Goal: Use online tool/utility: Utilize a website feature to perform a specific function

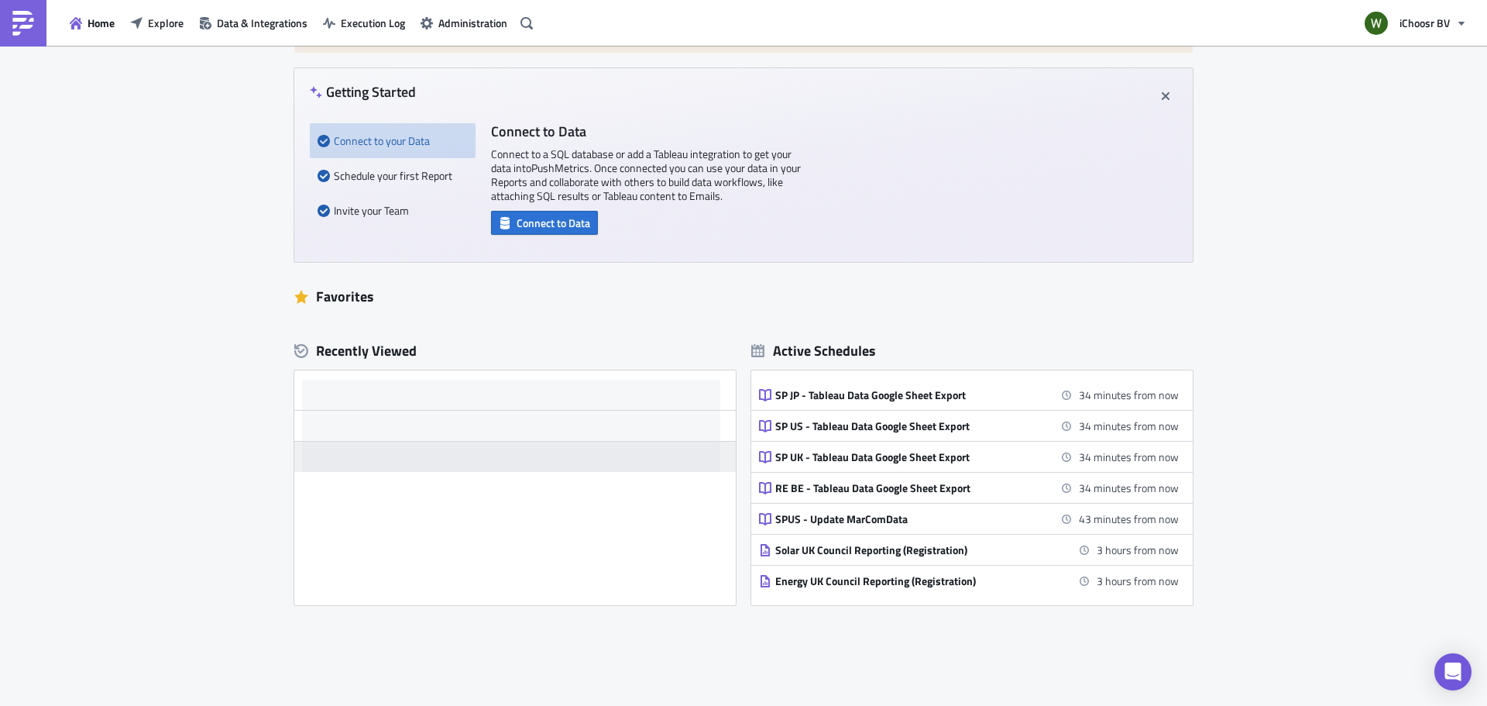
scroll to position [155, 0]
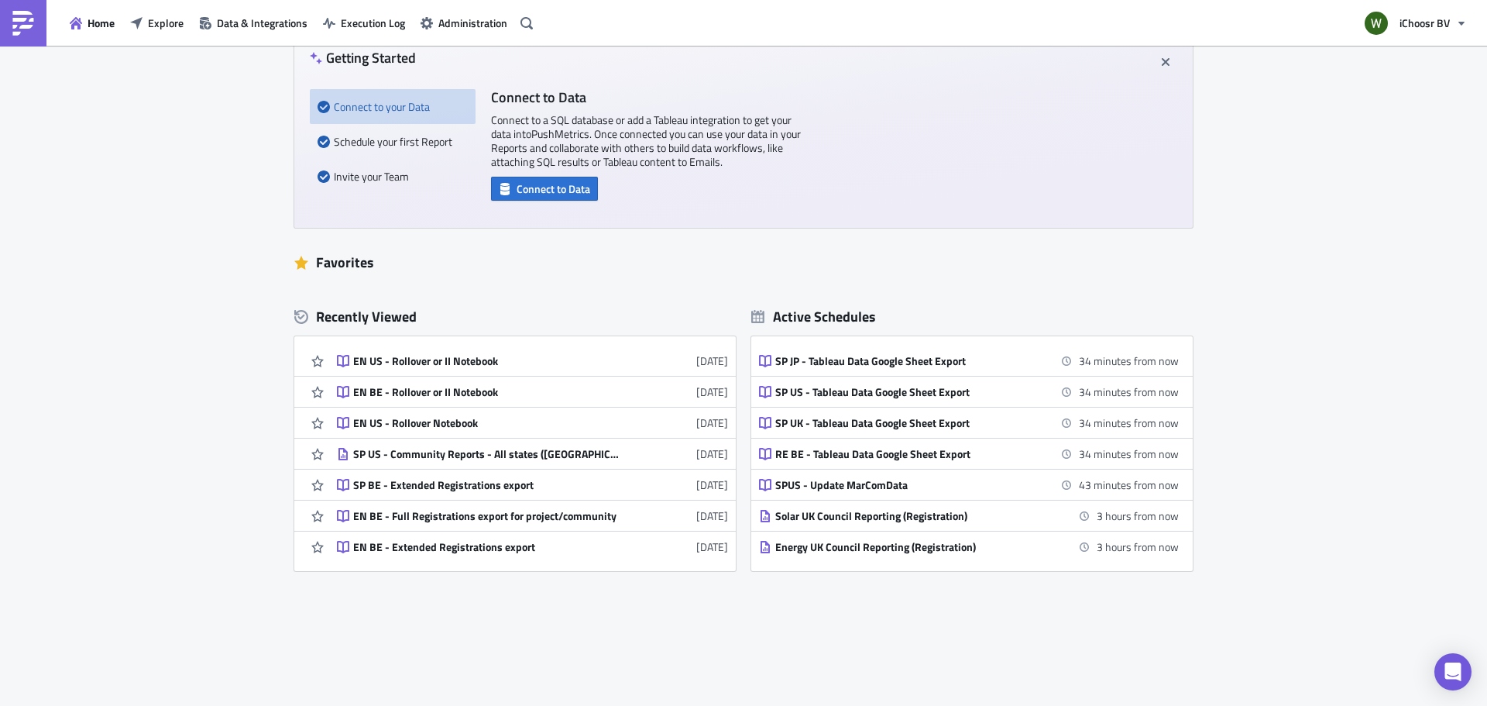
click at [460, 360] on div "EN US - Rollover or II Notebook" at bounding box center [488, 361] width 271 height 14
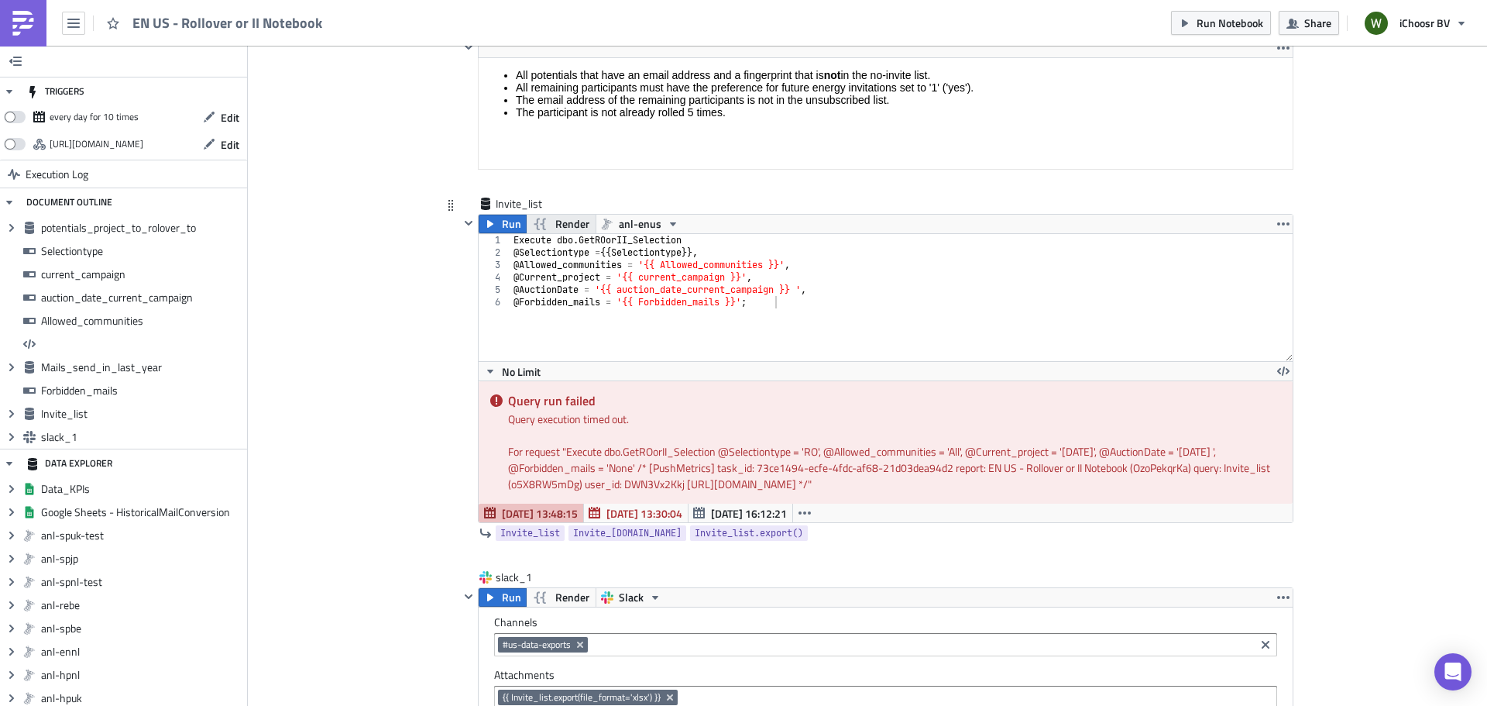
click at [556, 224] on span "Render" at bounding box center [572, 224] width 34 height 19
click at [494, 221] on button "Run" at bounding box center [503, 224] width 48 height 19
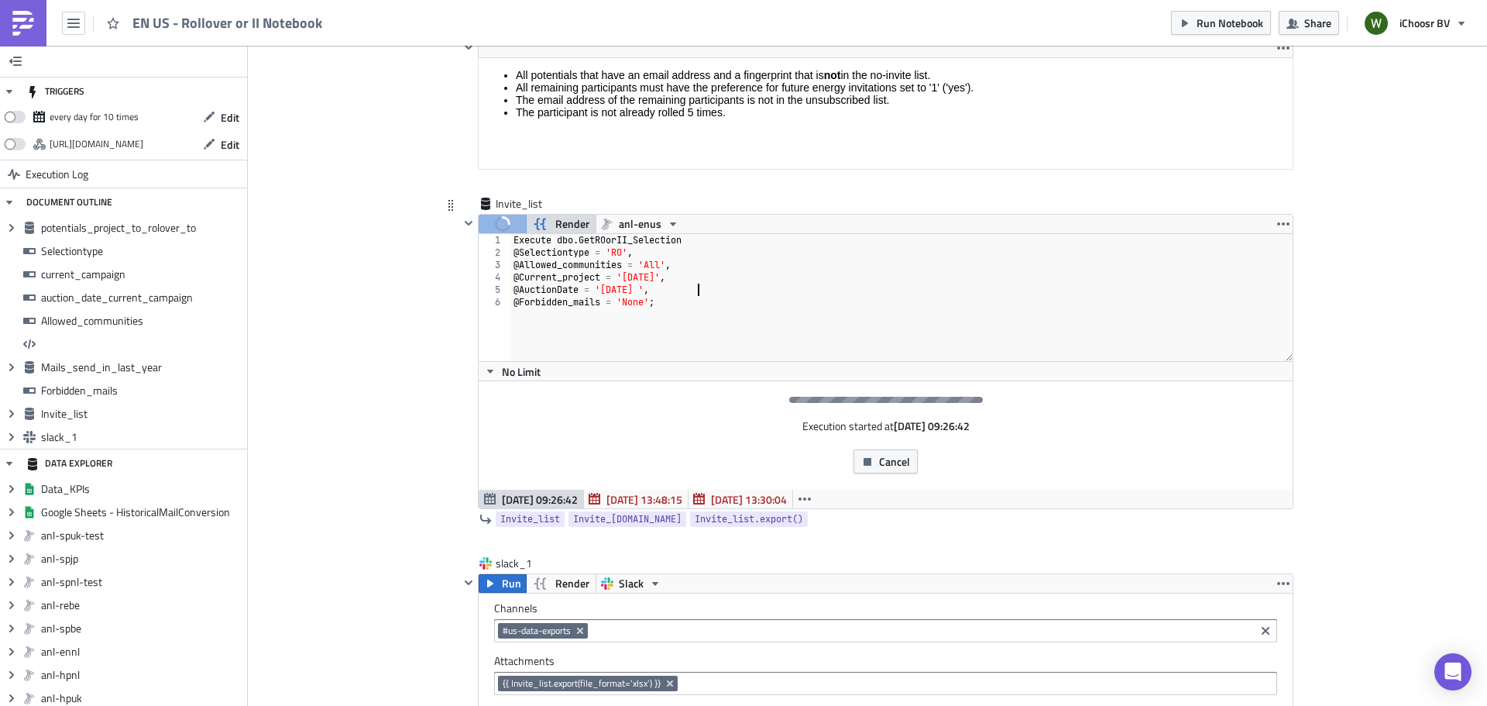
click at [597, 284] on div "Execute dbo . GetROorII_Selection @ Selectiontype = 'RO' , @ Allowed_communitie…" at bounding box center [901, 310] width 782 height 152
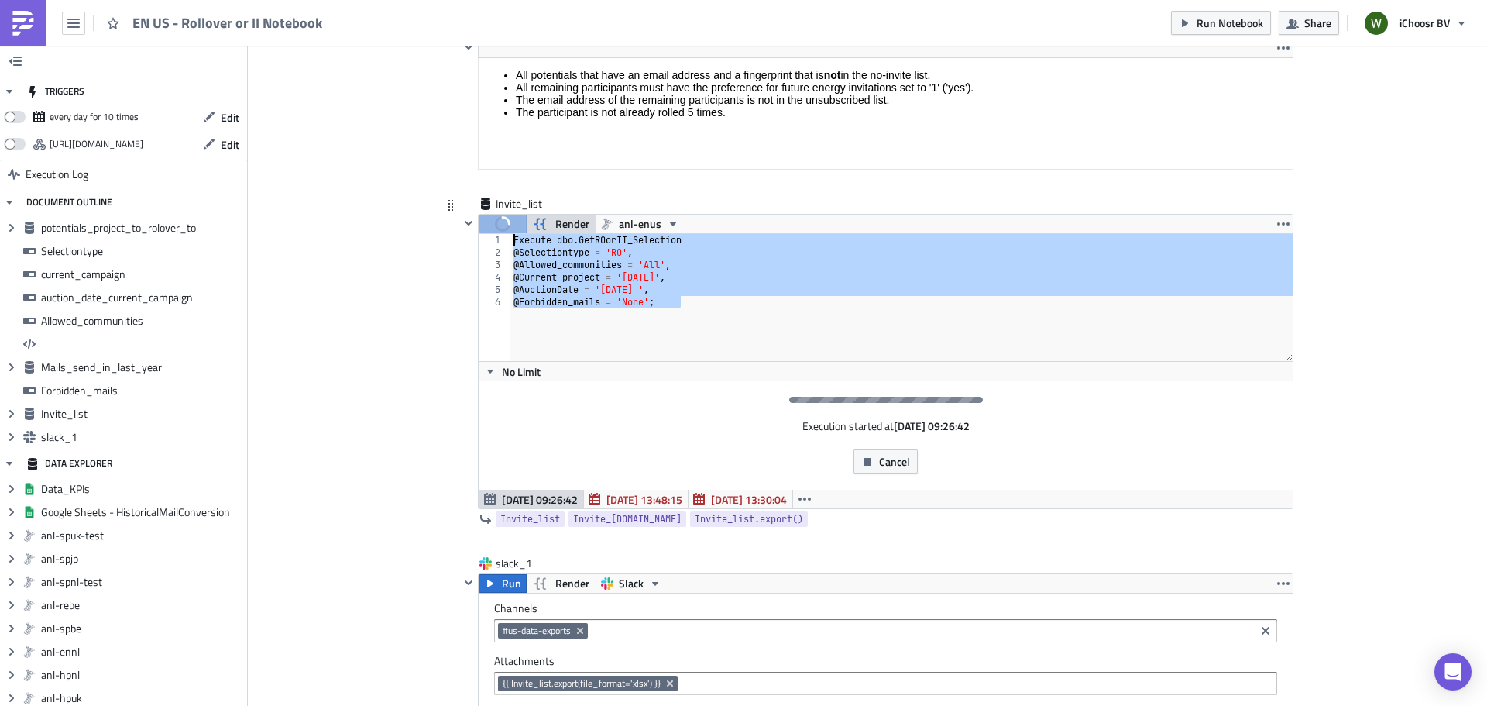
click at [484, 232] on div "Run Render anl-enus @AuctionDate = '2025-10-01 ', 1 2 3 4 5 6 Execute dbo . Get…" at bounding box center [886, 361] width 816 height 295
type textarea "Execute dbo.GetROorII_Selection @Selectiontype = 'RO',"
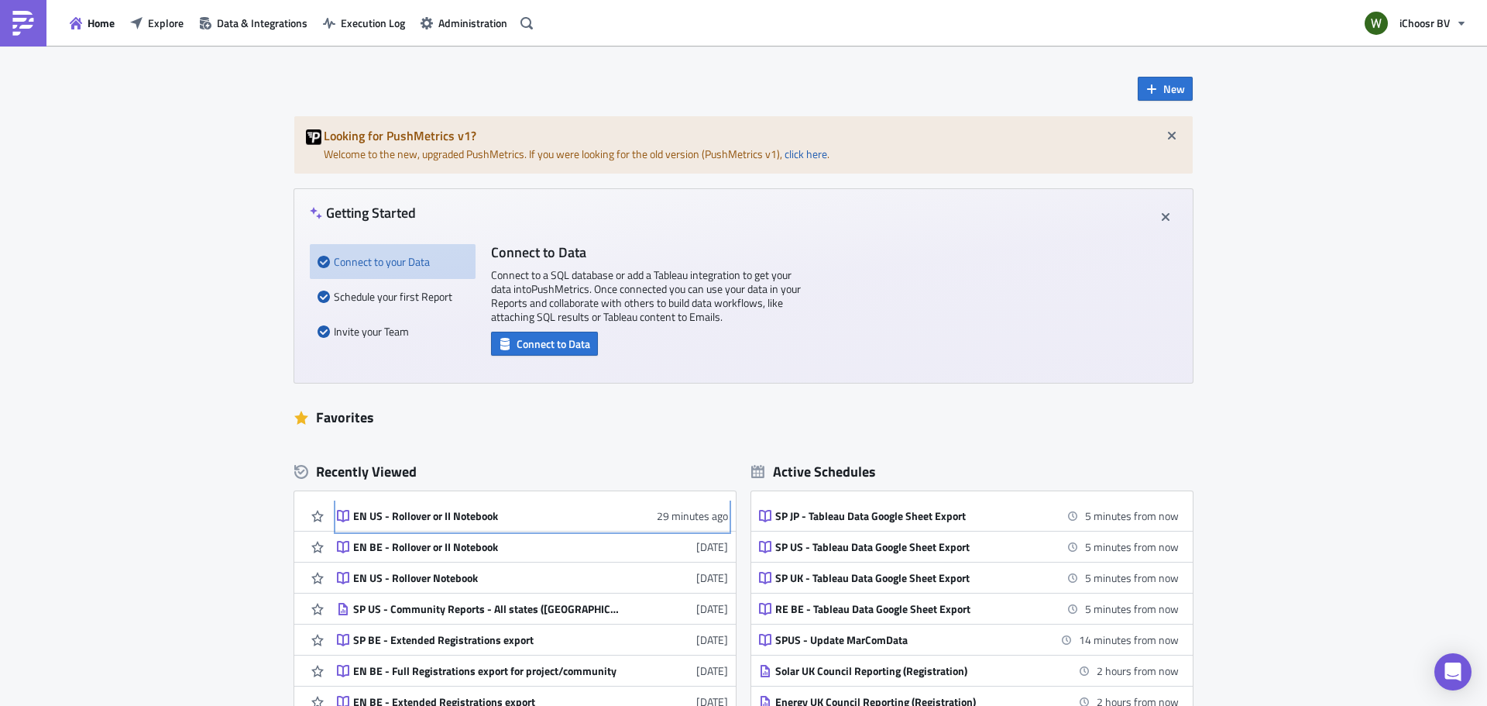
click at [424, 513] on div "EN US - Rollover or II Notebook" at bounding box center [488, 516] width 271 height 14
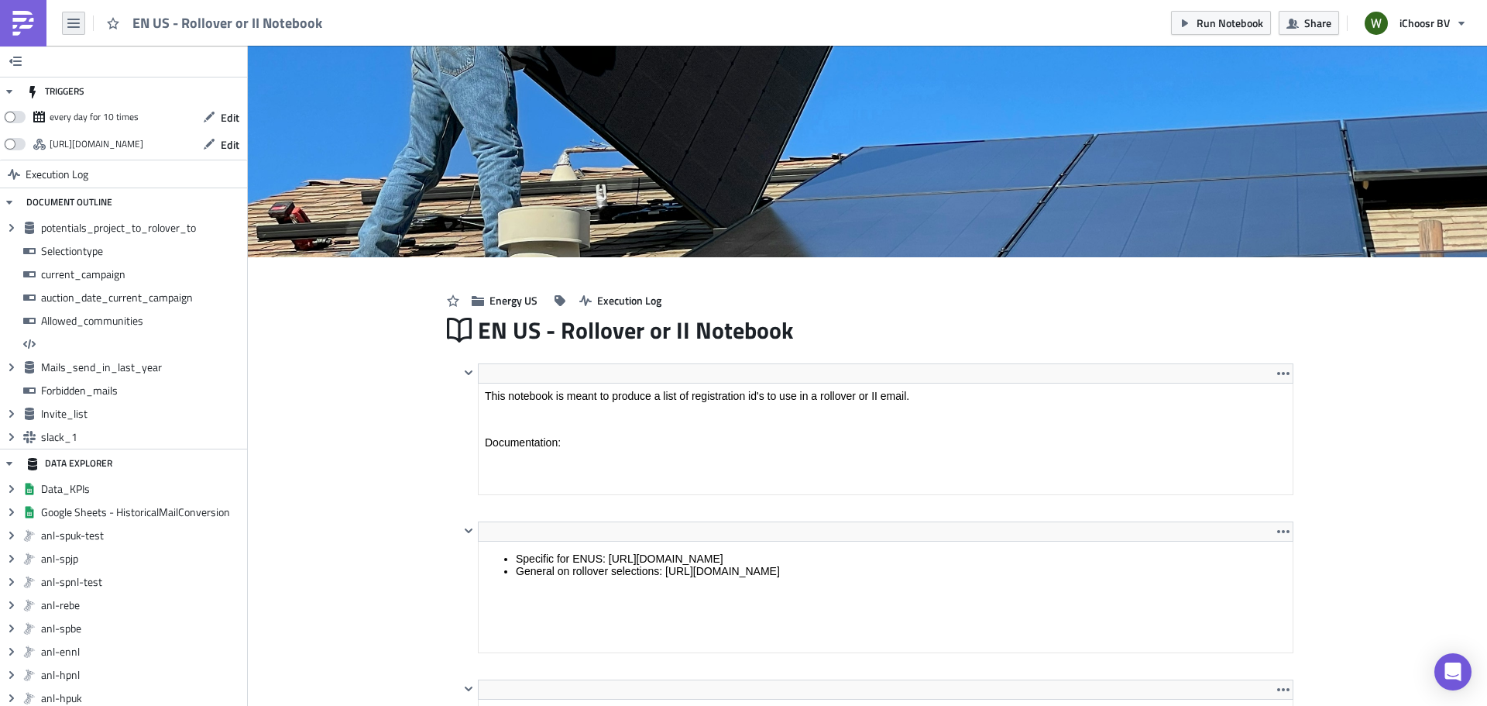
click at [69, 22] on button "button" at bounding box center [73, 23] width 23 height 23
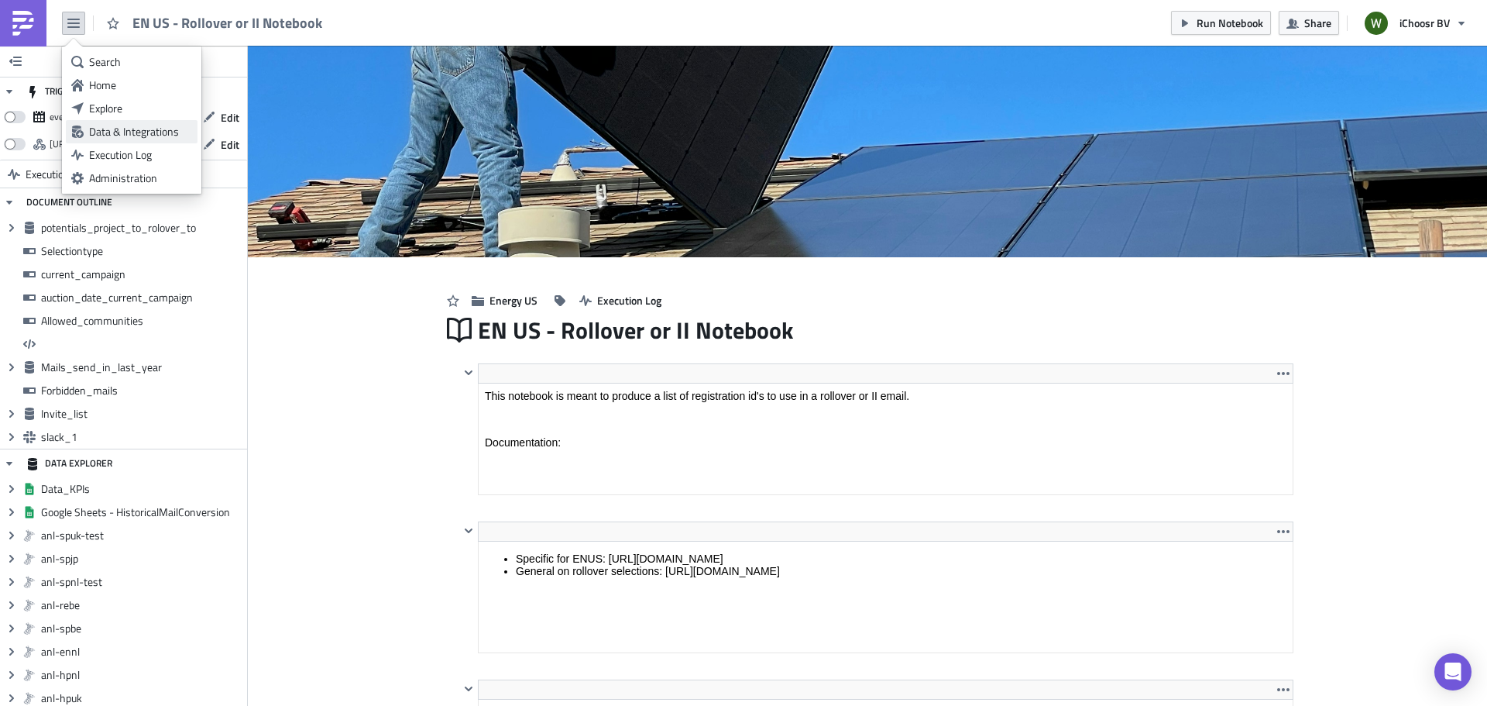
click at [148, 128] on div "Data & Integrations" at bounding box center [140, 131] width 103 height 15
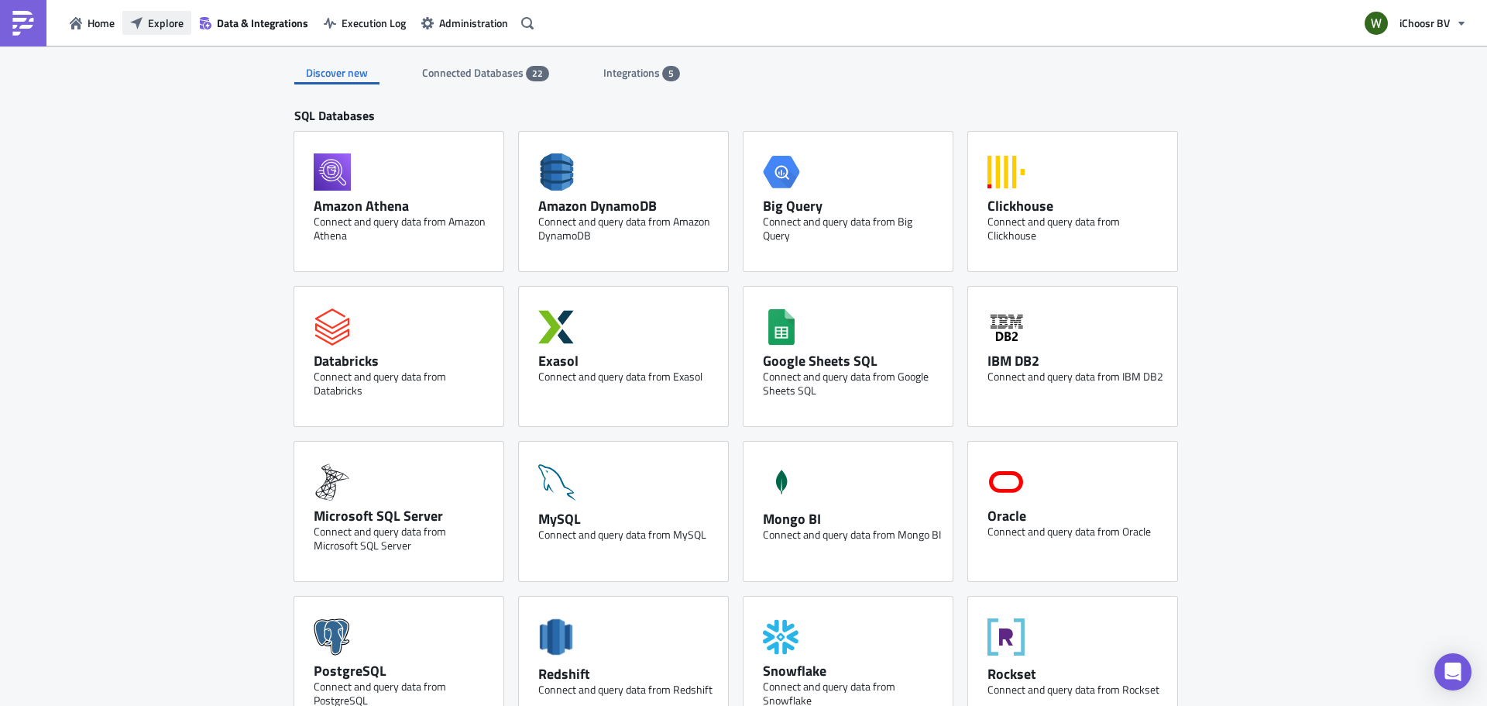
click at [163, 22] on span "Explore" at bounding box center [166, 23] width 36 height 16
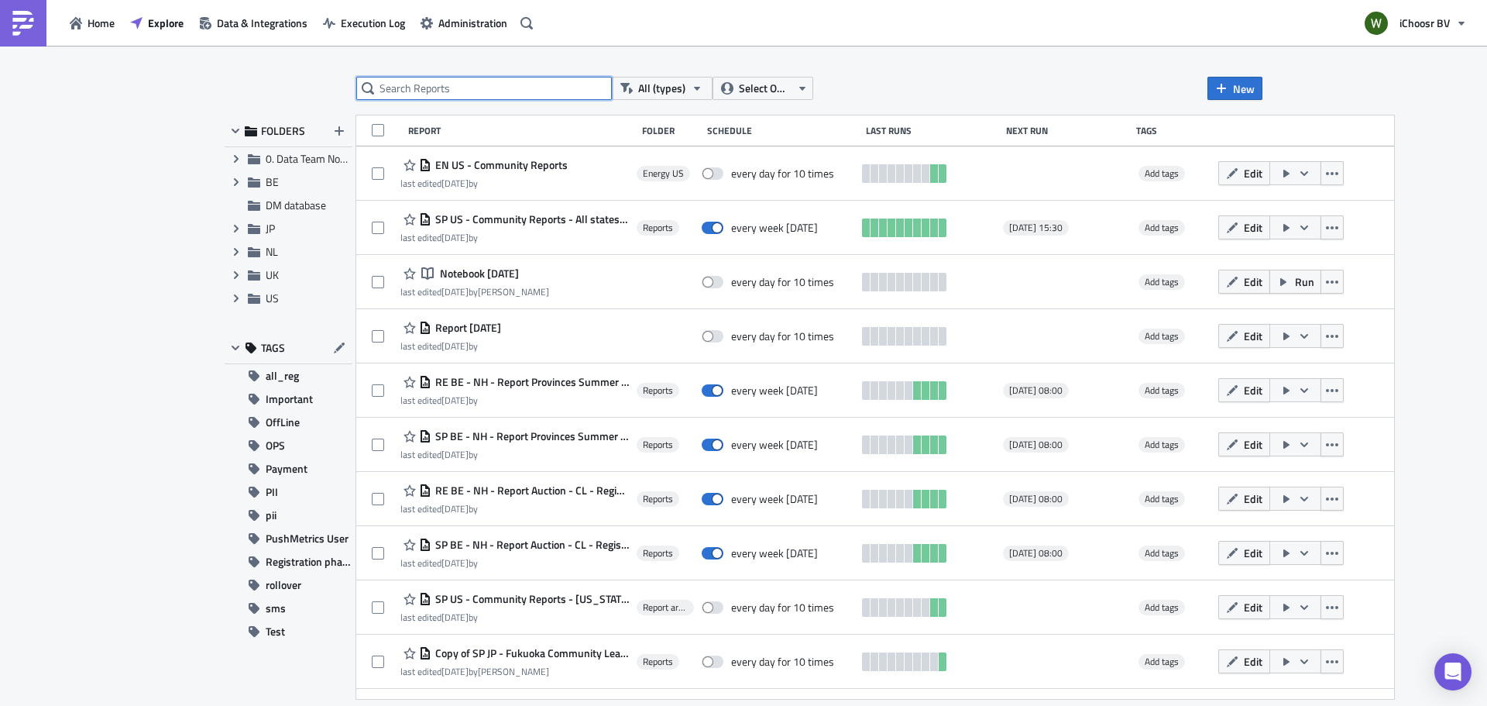
click at [411, 87] on input "text" at bounding box center [484, 88] width 256 height 23
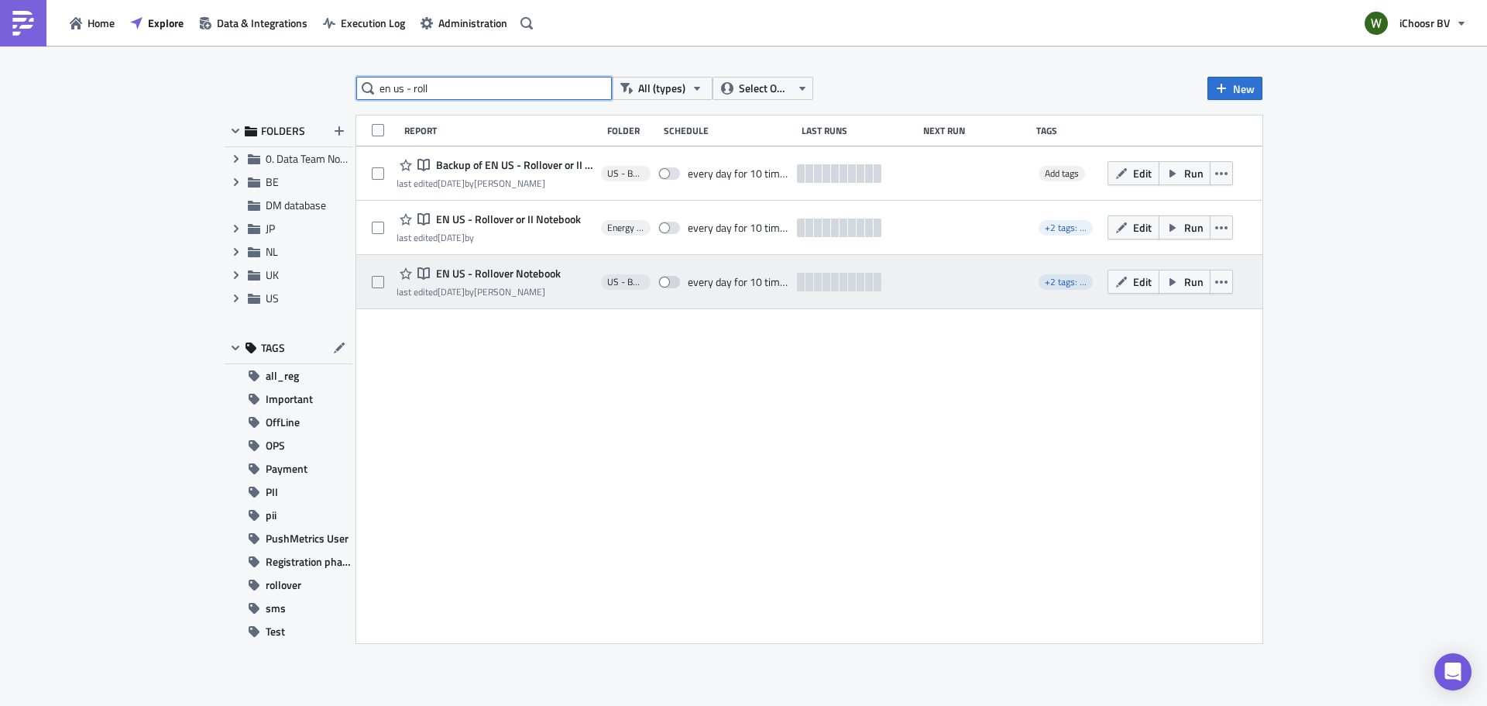
type input "en us - roll"
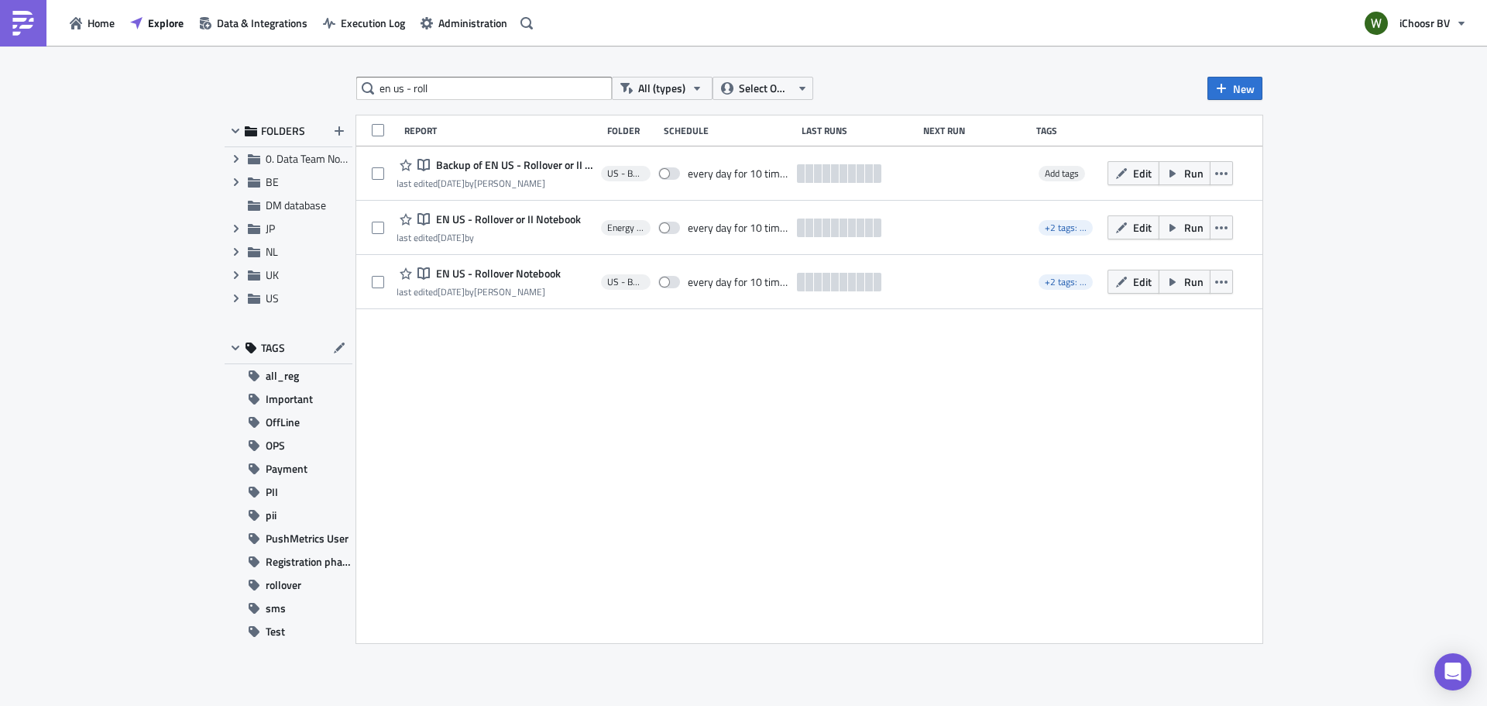
click at [487, 271] on span "EN US - Rollover Notebook" at bounding box center [496, 273] width 129 height 14
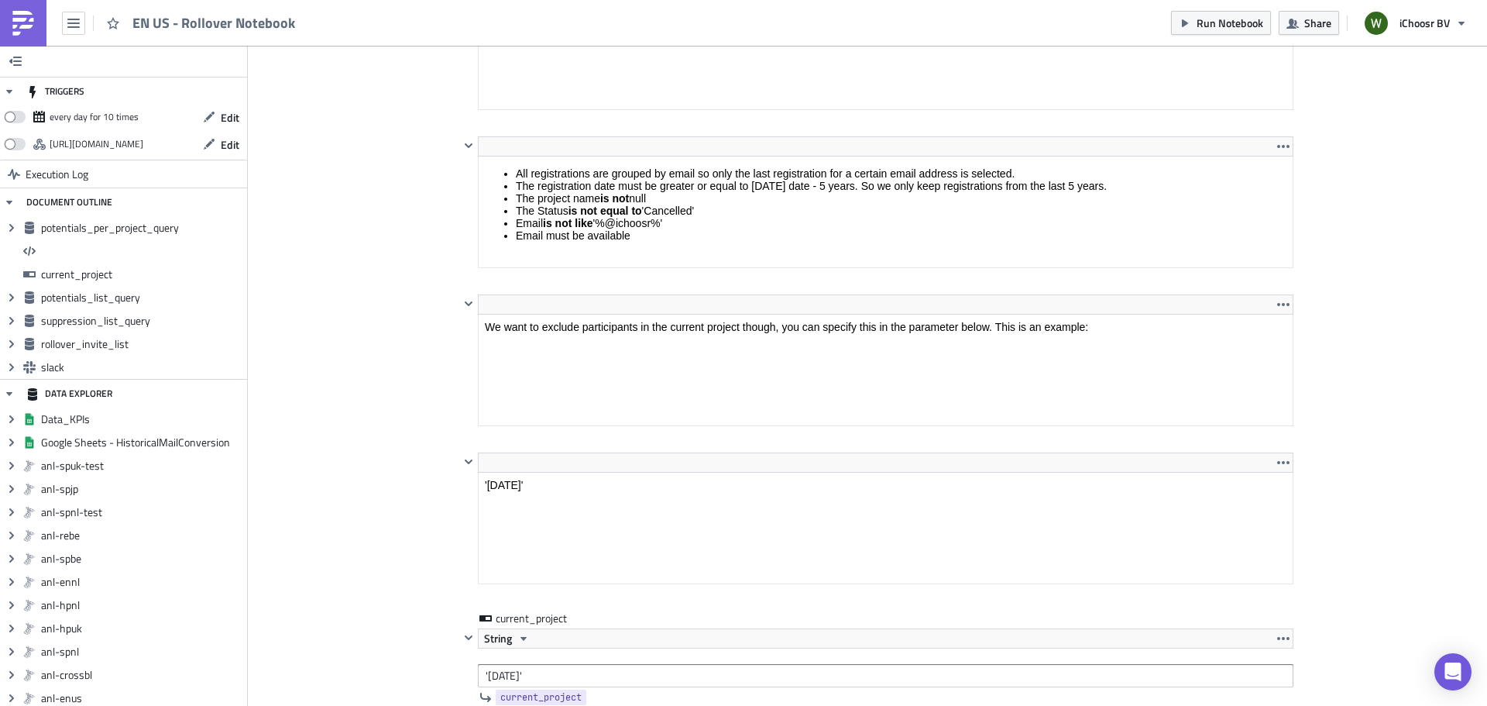
scroll to position [1936, 0]
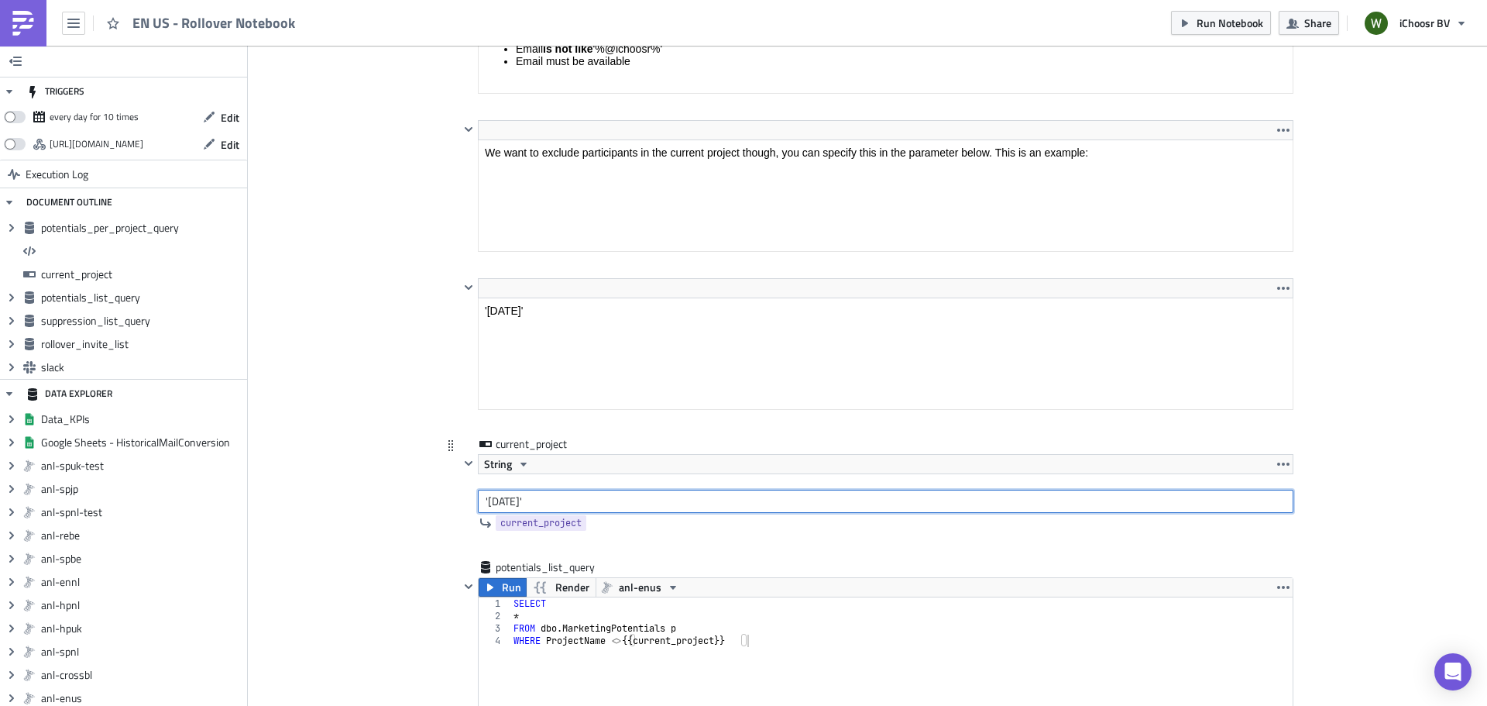
drag, startPoint x: 485, startPoint y: 499, endPoint x: 555, endPoint y: 499, distance: 70.5
click at [555, 499] on input "'September 2024'" at bounding box center [886, 501] width 816 height 23
paste input "[DATE]"
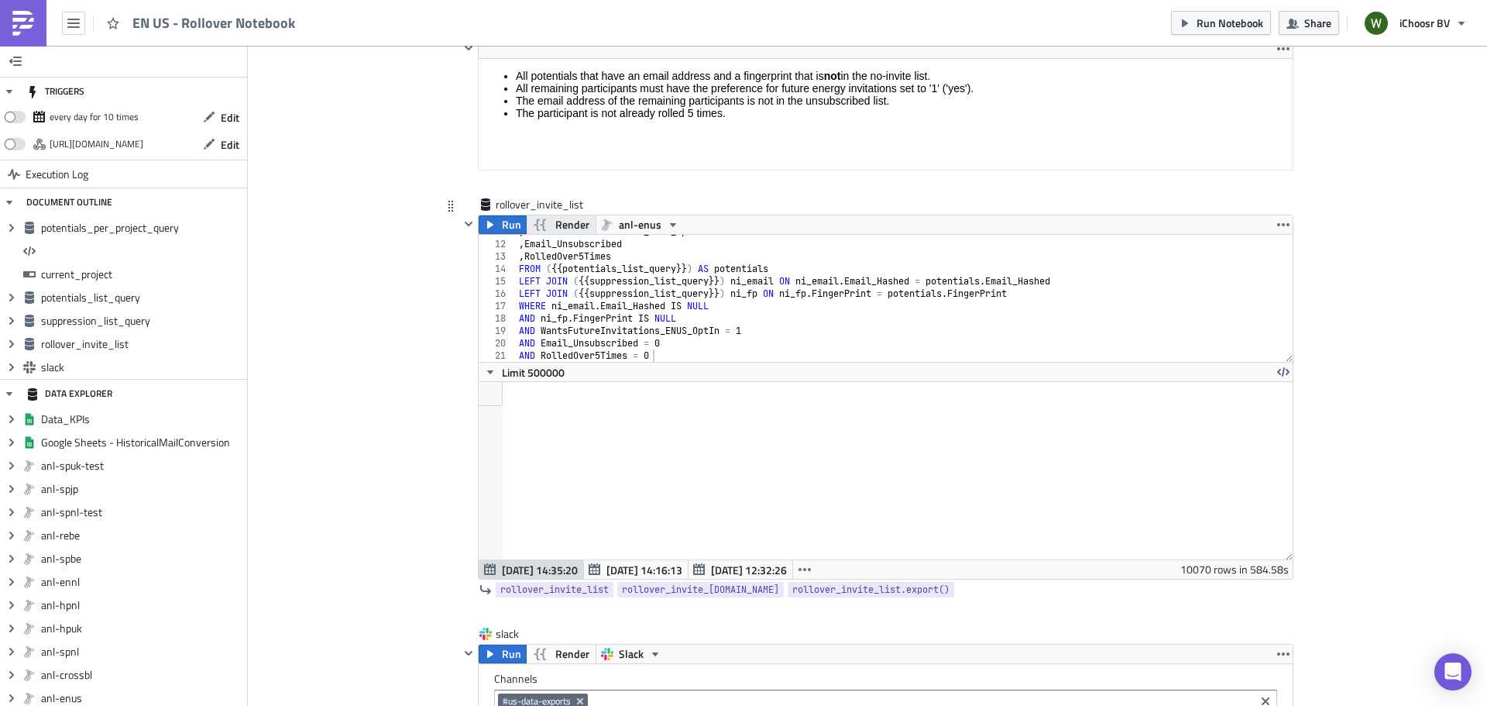
type input "'[DATE]'"
click at [555, 224] on span "Render" at bounding box center [572, 224] width 34 height 19
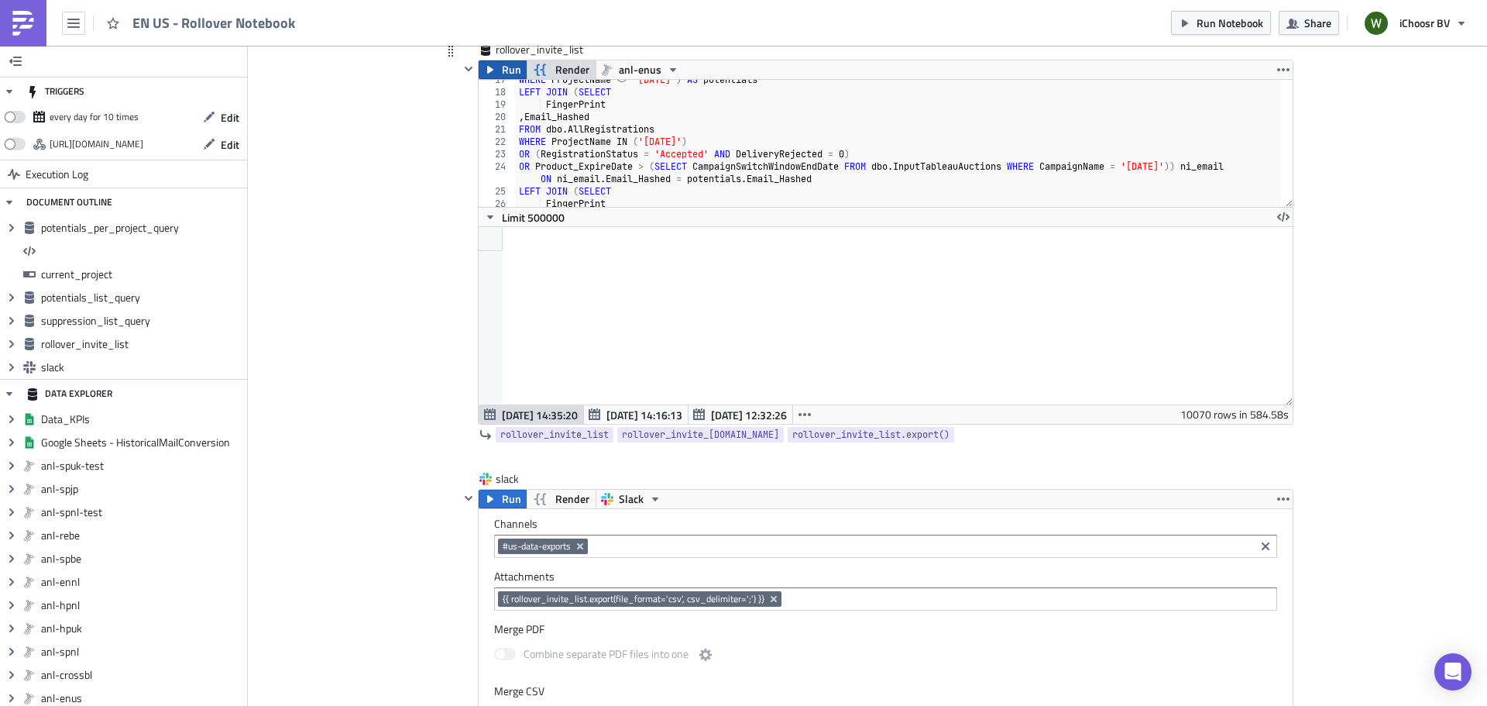
click at [502, 69] on span "Run" at bounding box center [511, 69] width 19 height 19
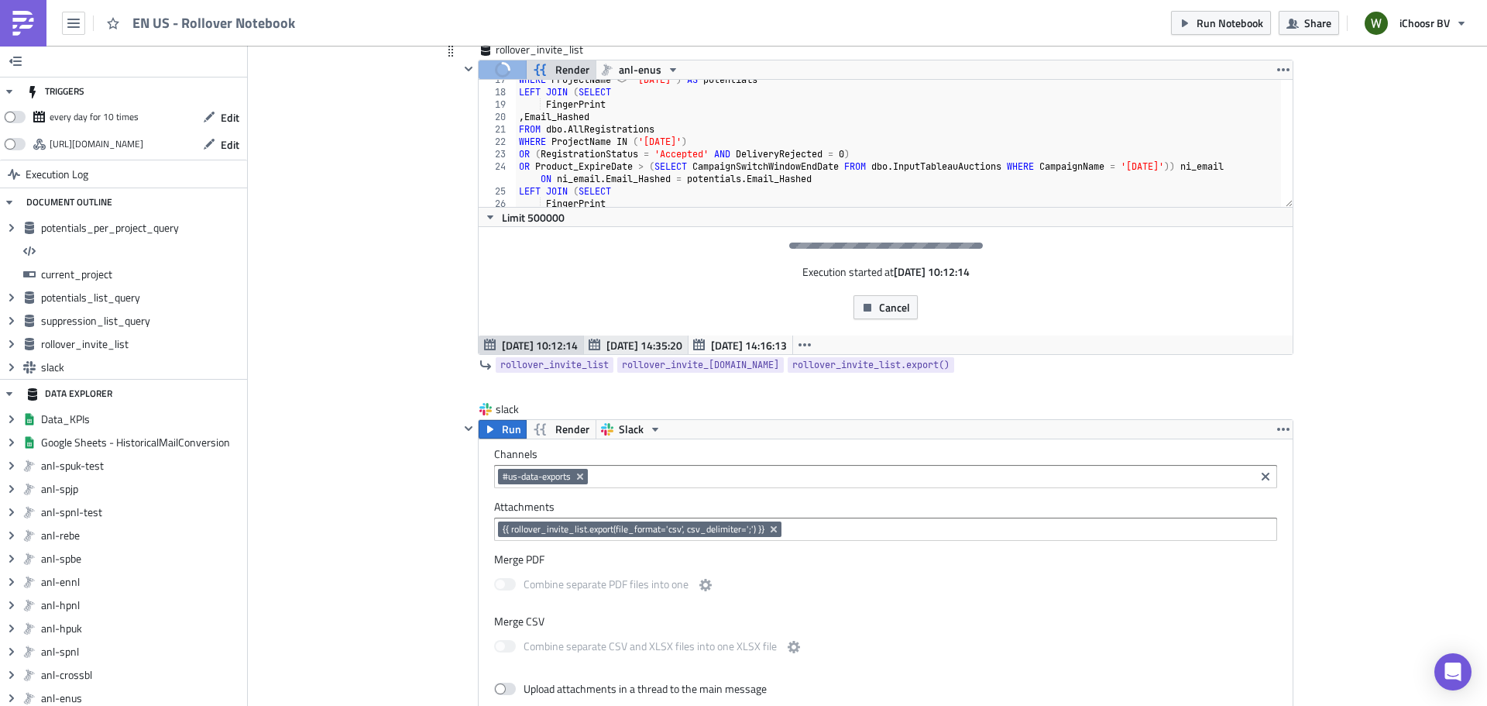
click at [634, 349] on span "Nov 19 14:35:20" at bounding box center [644, 345] width 76 height 16
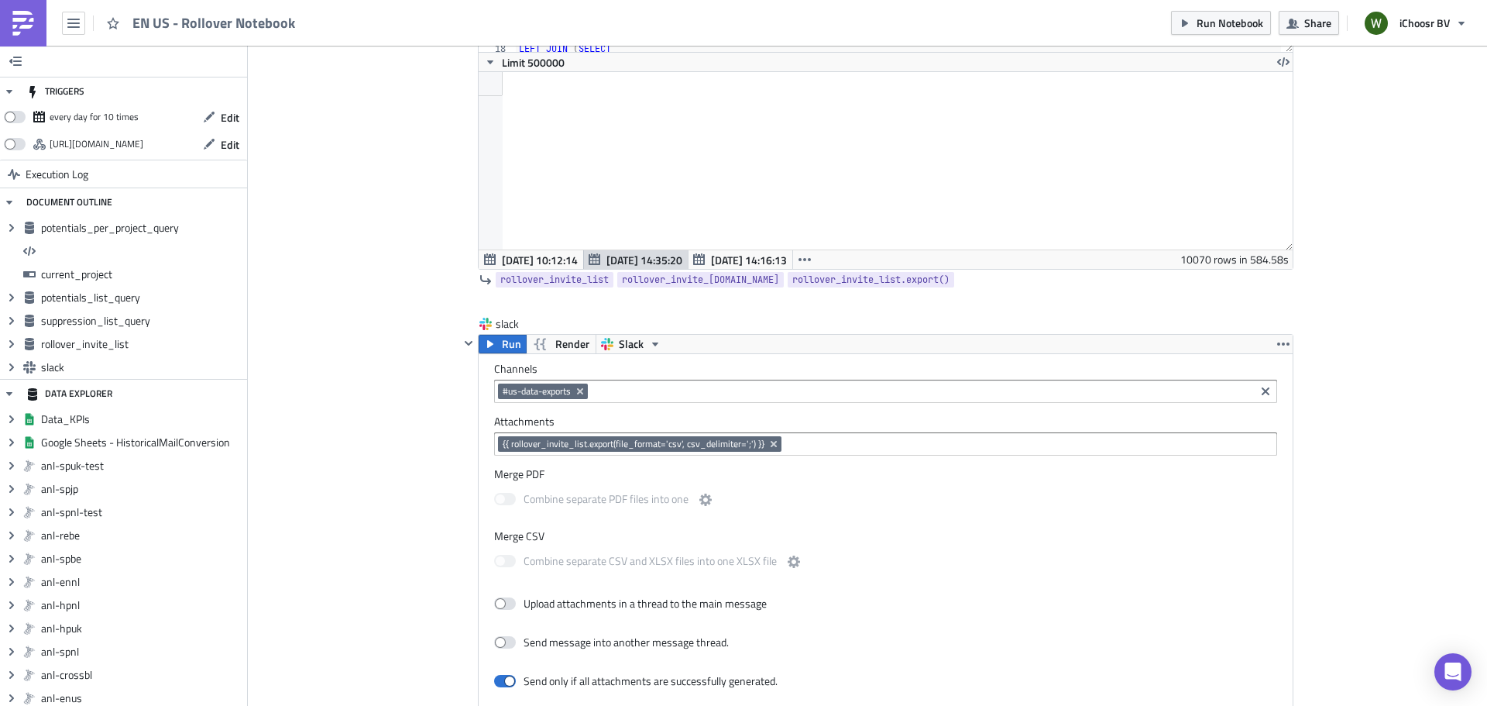
scroll to position [4182, 0]
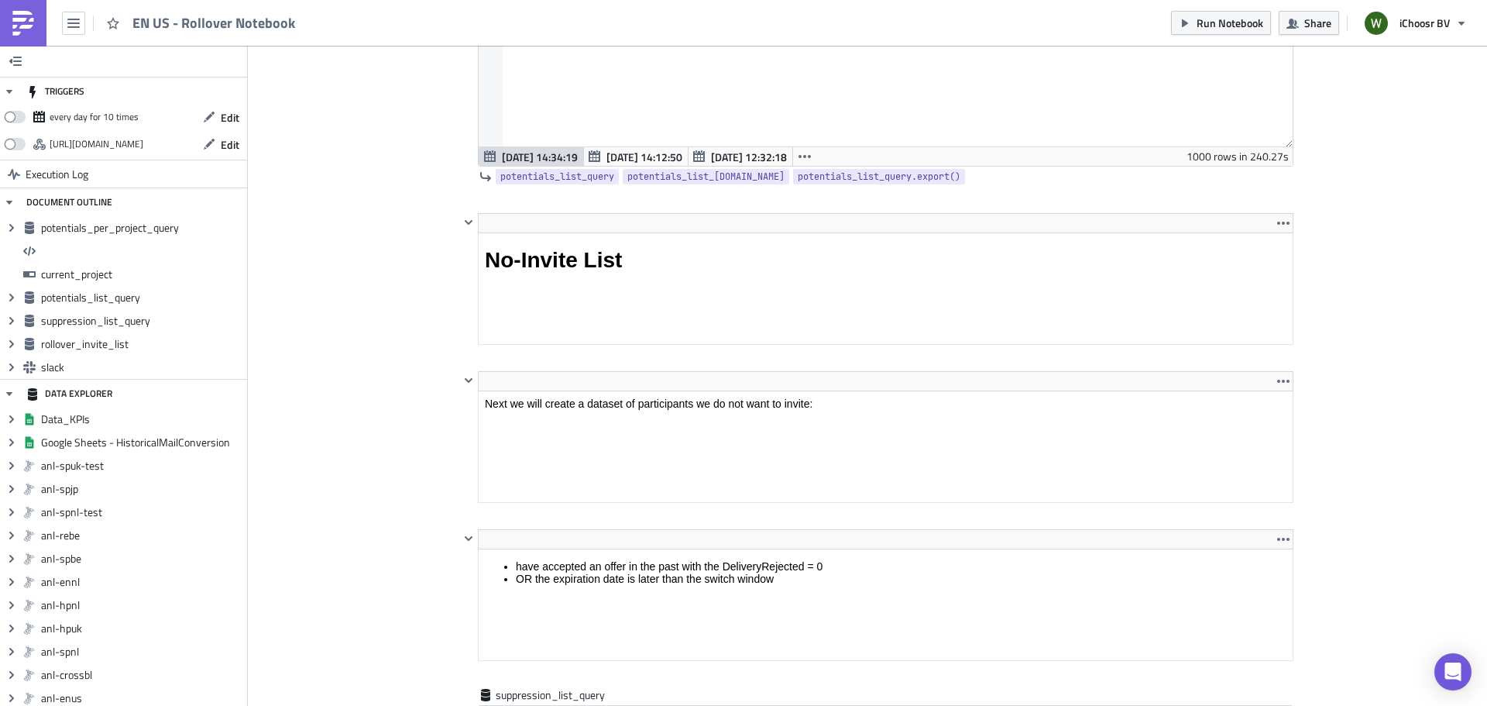
scroll to position [2556, 0]
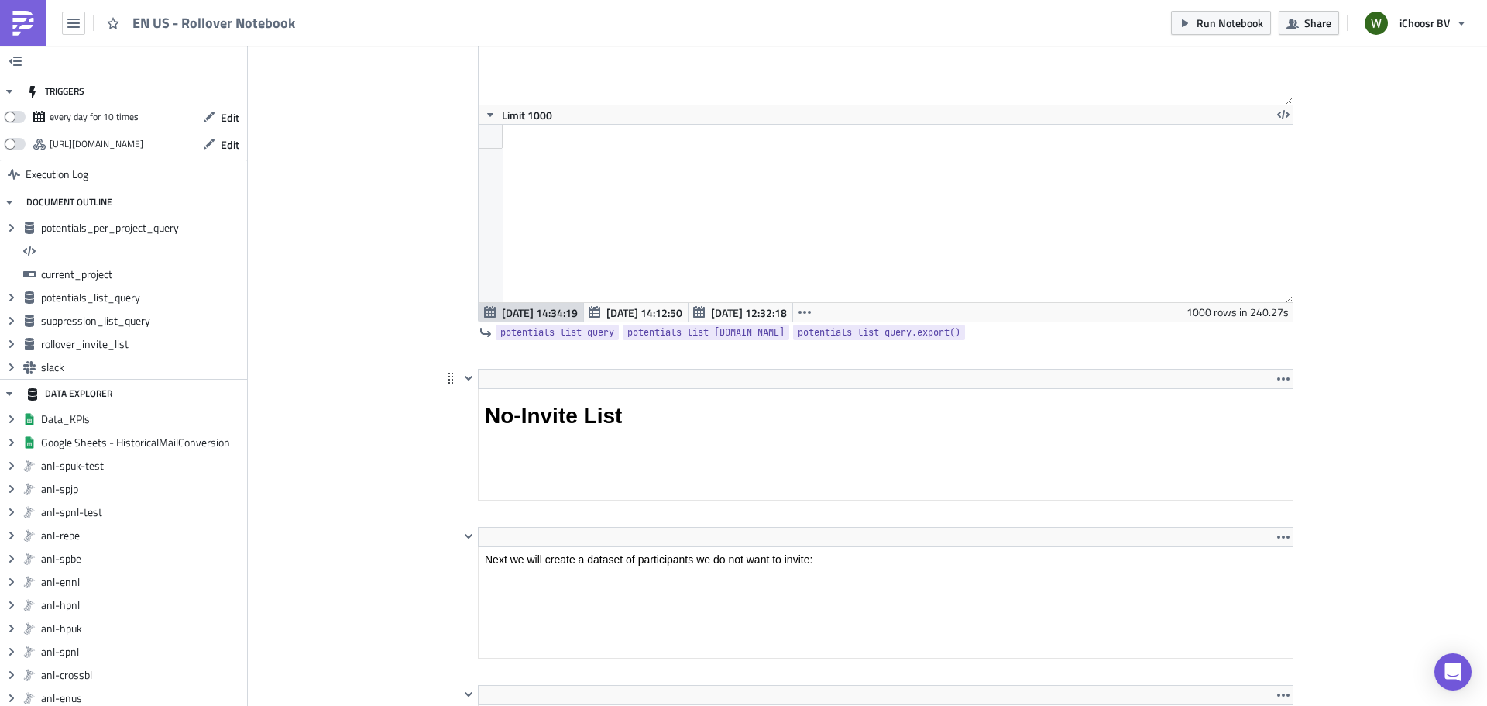
click at [647, 306] on span "[DATE] 14:12:50" at bounding box center [644, 312] width 76 height 16
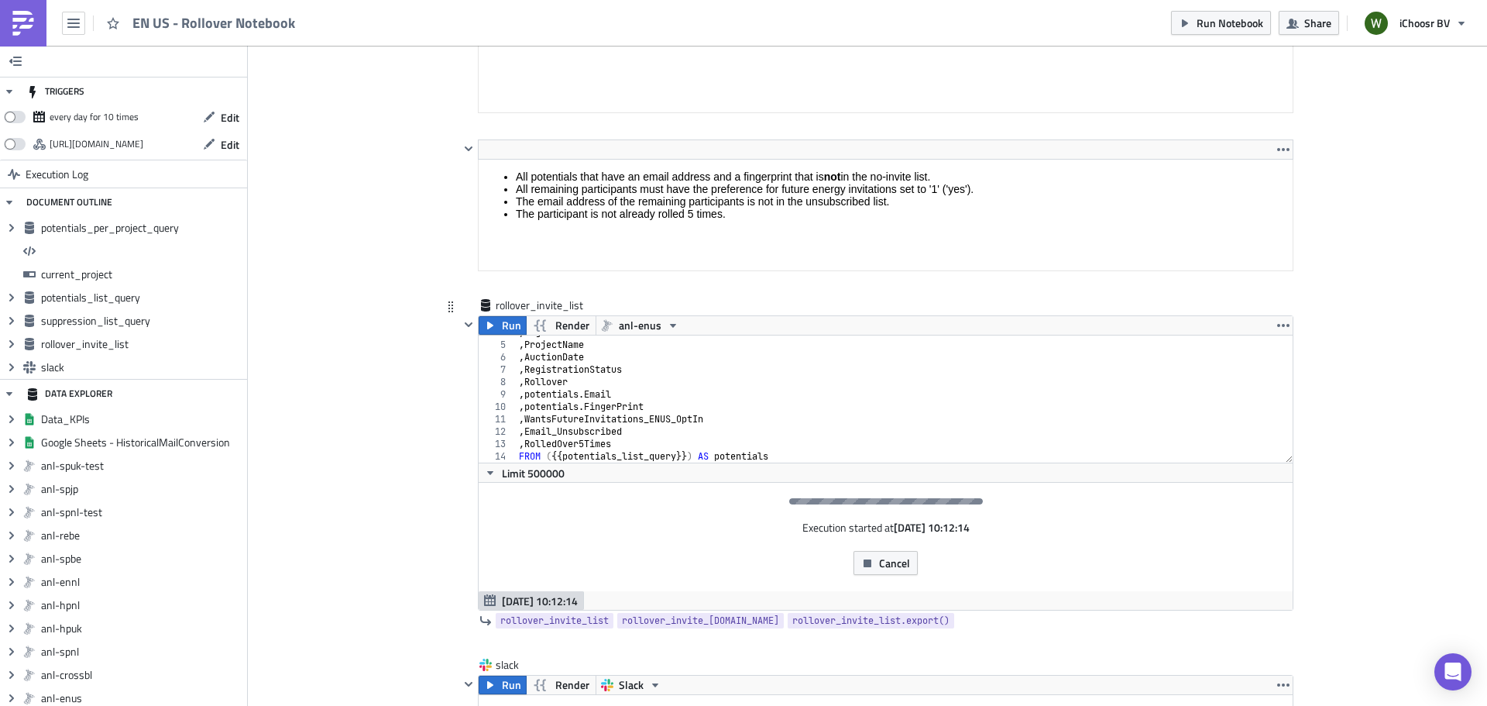
scroll to position [133, 0]
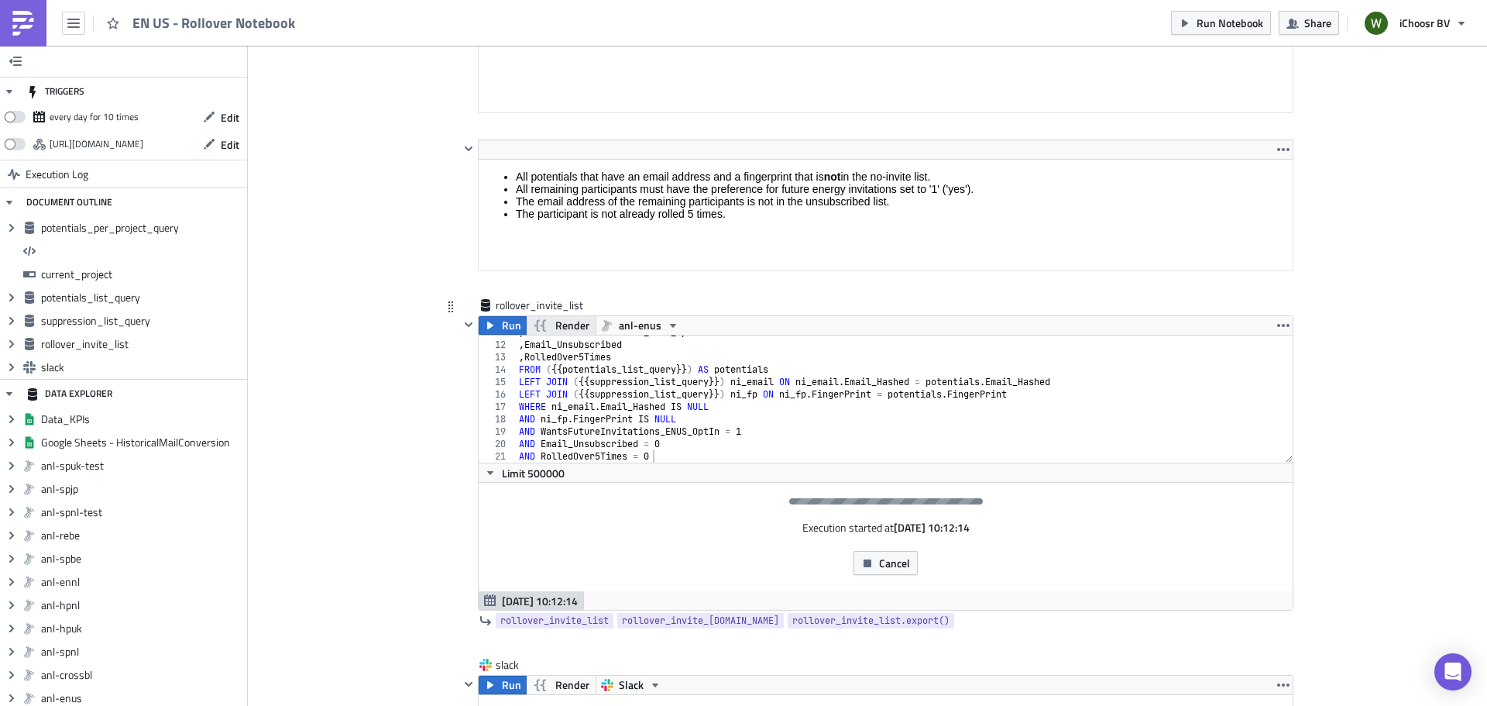
click at [555, 325] on span "Render" at bounding box center [572, 325] width 34 height 19
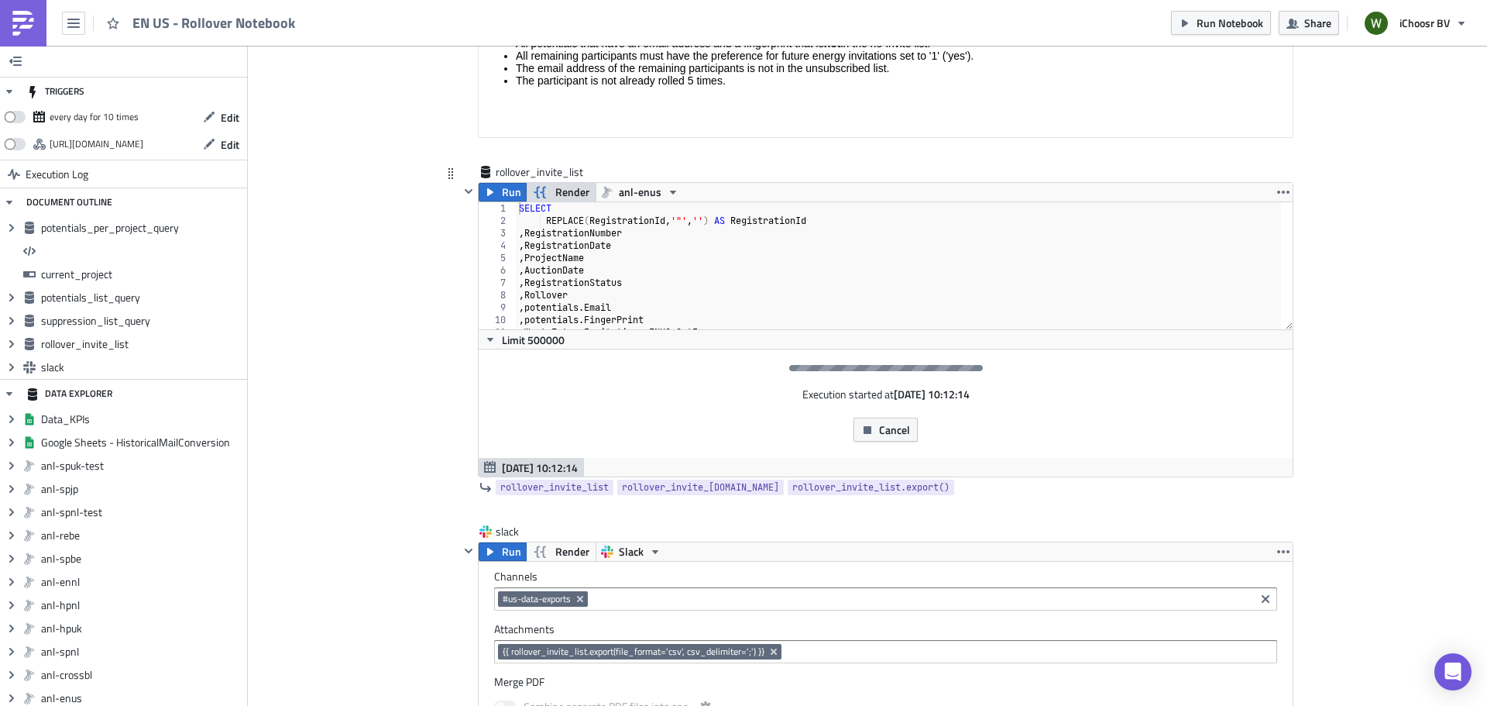
scroll to position [4082, 0]
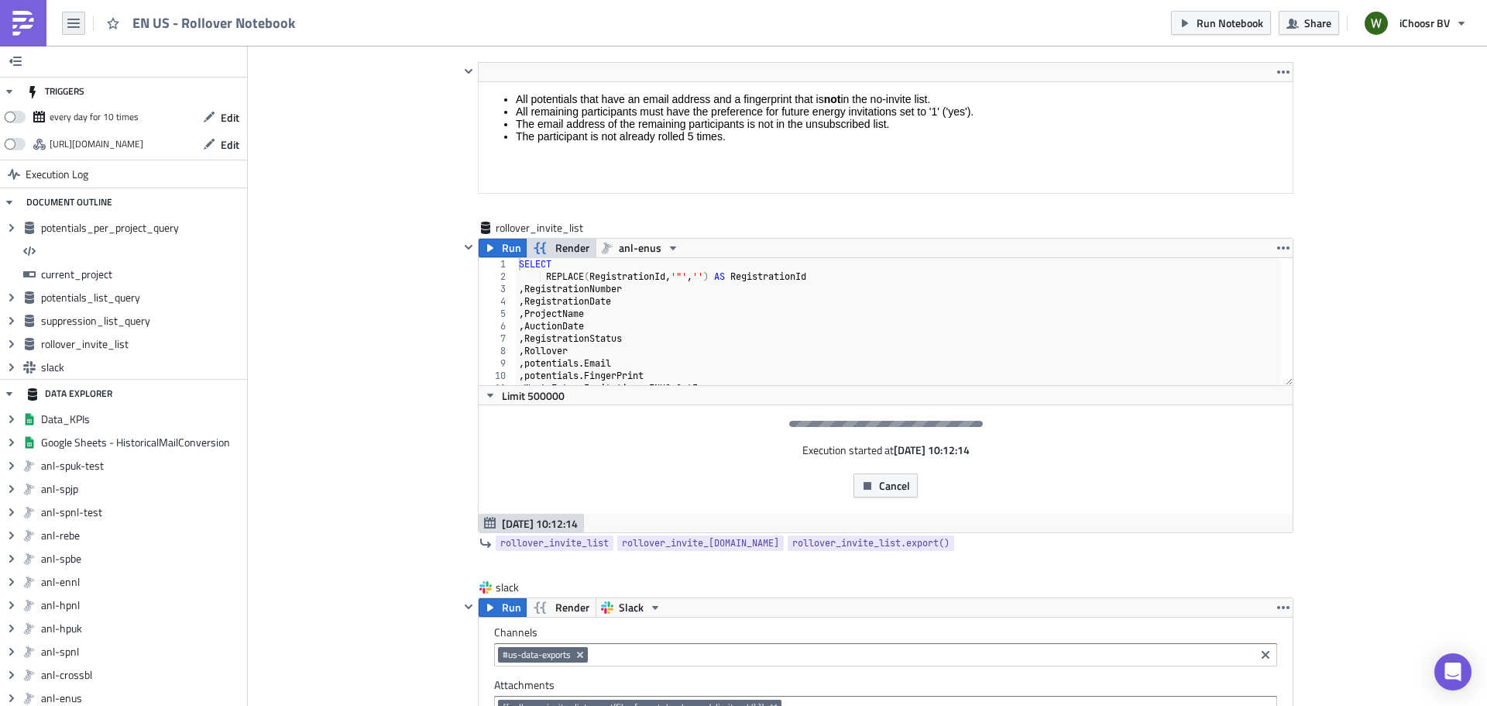
click at [75, 17] on icon "button" at bounding box center [73, 23] width 12 height 12
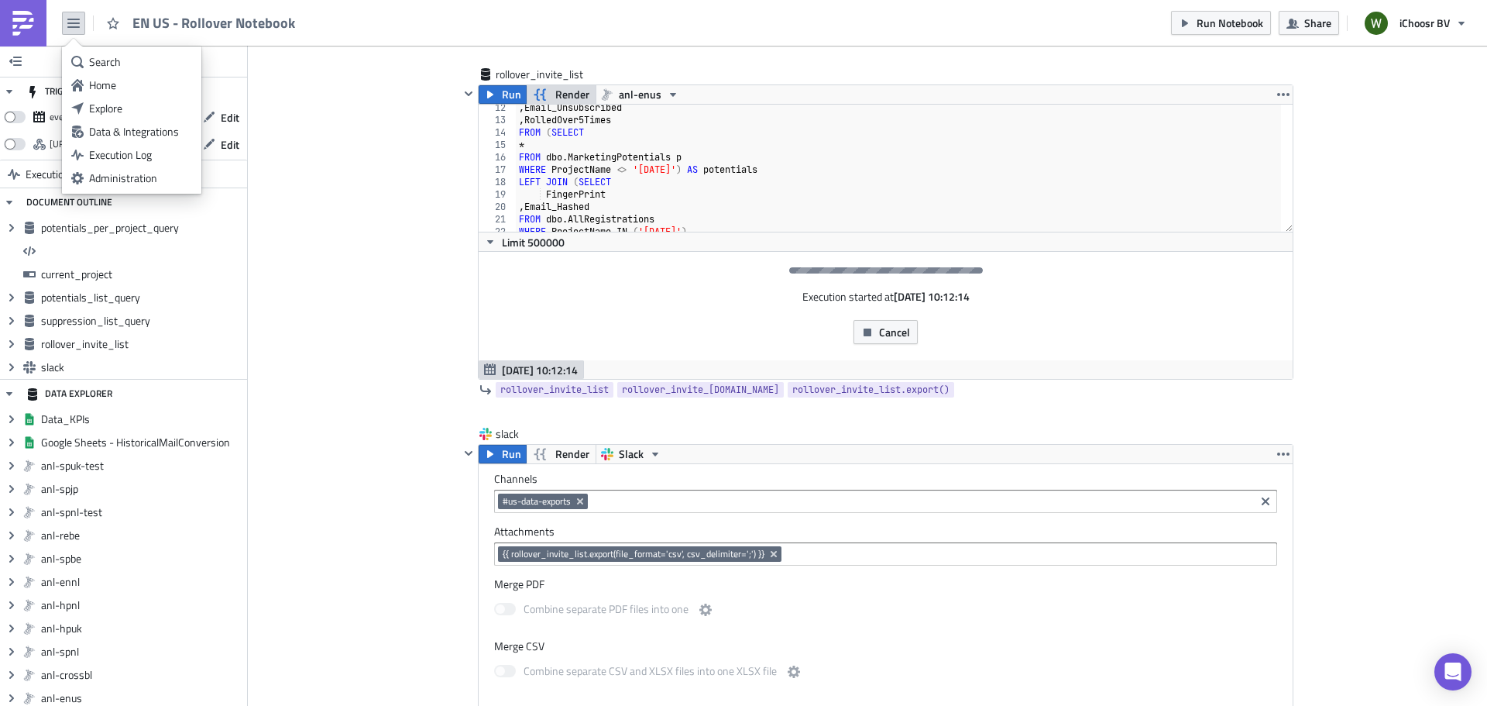
scroll to position [4237, 0]
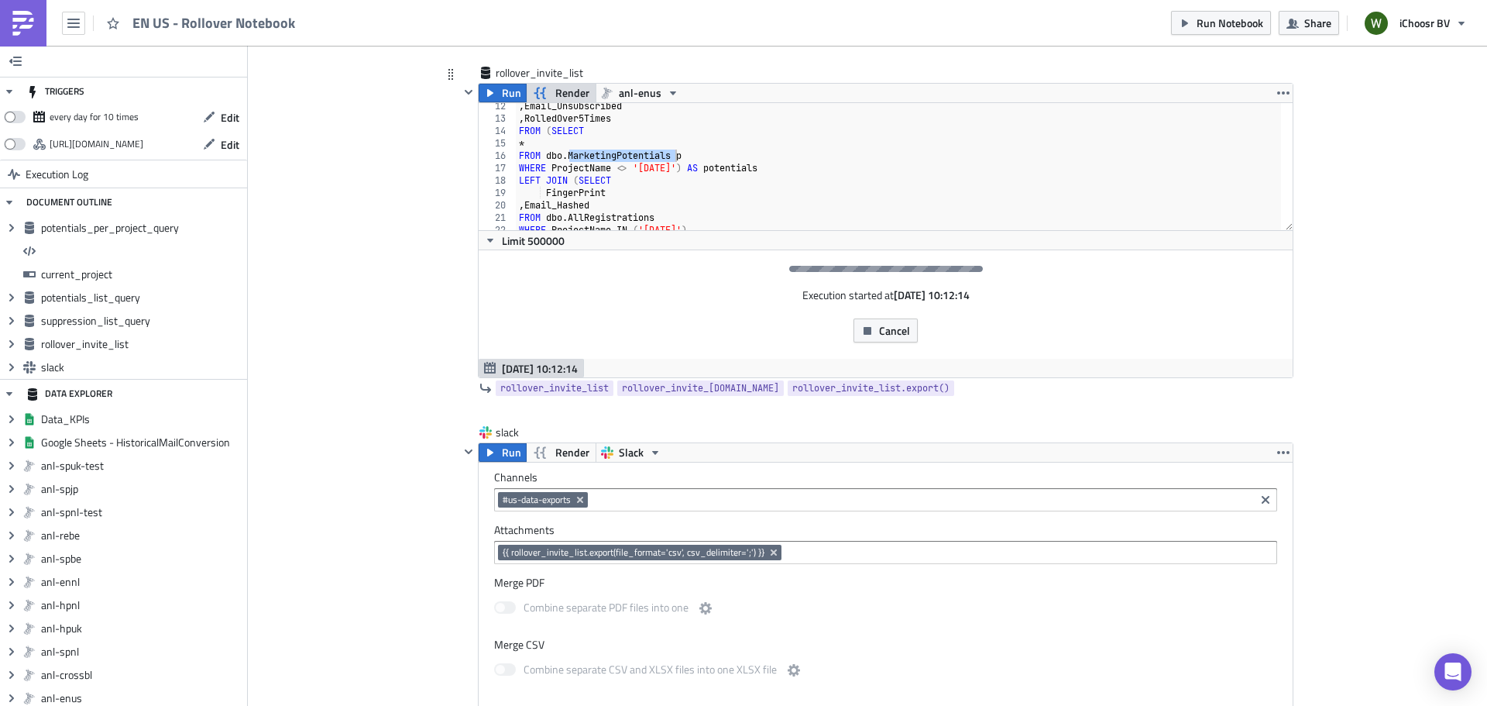
drag, startPoint x: 627, startPoint y: 146, endPoint x: 670, endPoint y: 158, distance: 44.2
click at [670, 158] on div ", Email_Unsubscribed , RolledOver5Times FROM ( SELECT * FROM dbo . MarketingPot…" at bounding box center [898, 176] width 765 height 152
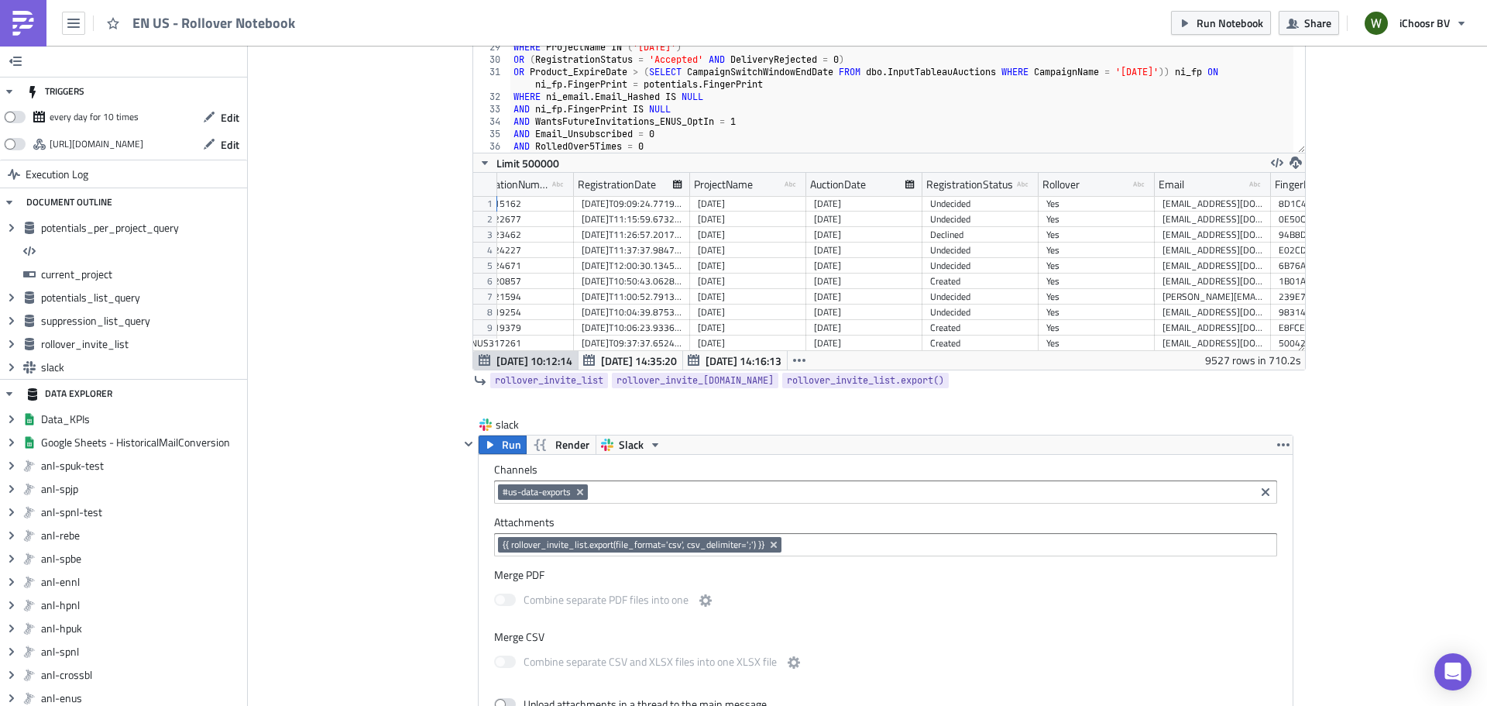
scroll to position [0, 130]
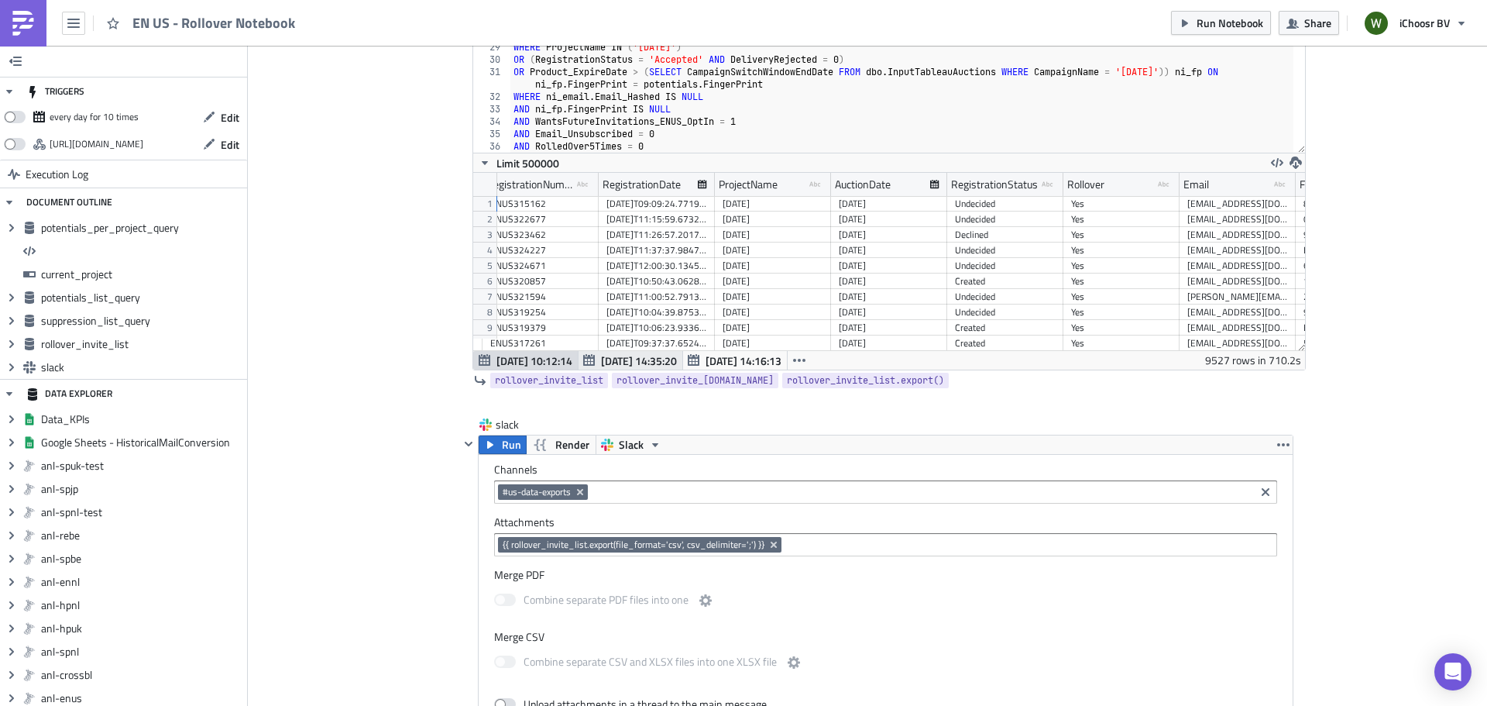
click at [641, 363] on span "Nov 19 14:35:20" at bounding box center [639, 360] width 76 height 16
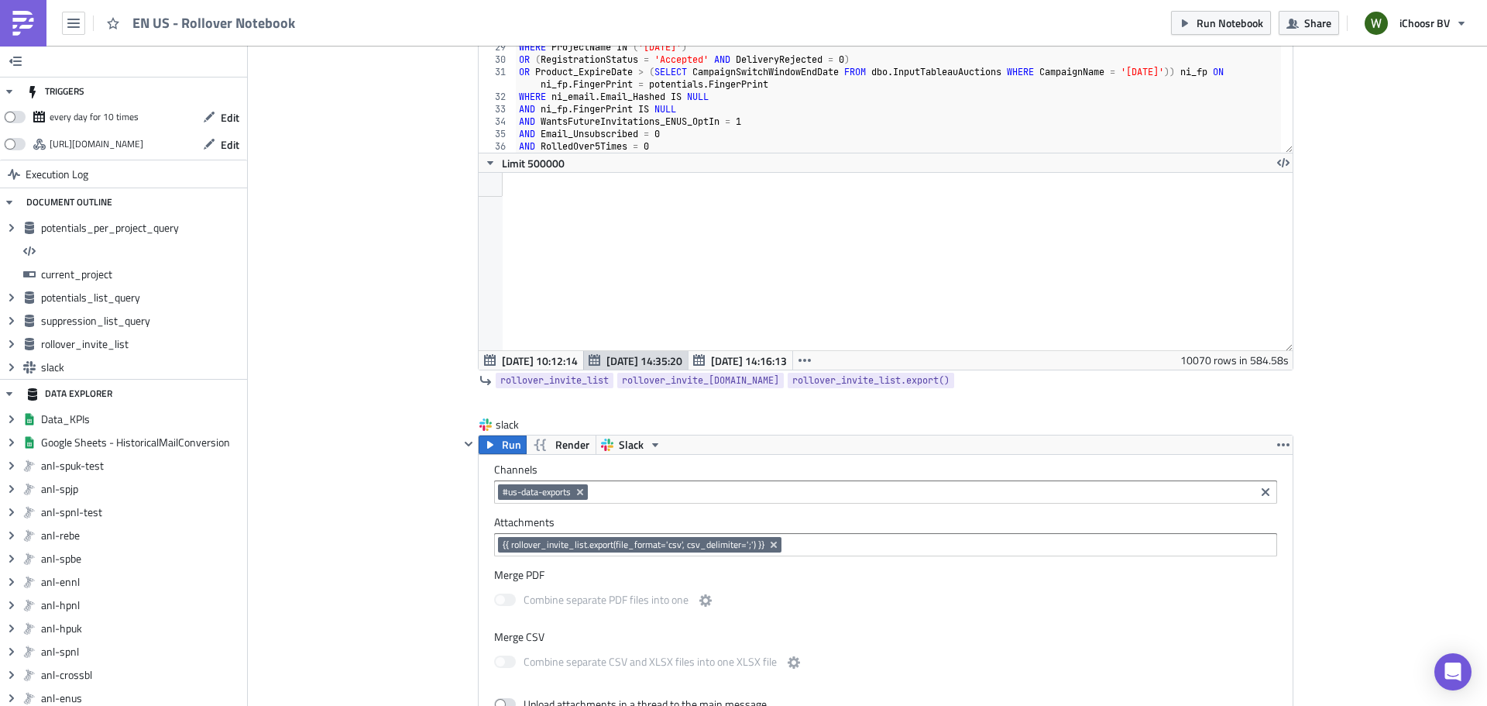
scroll to position [177, 813]
click at [530, 359] on span "Sep 29 10:12:14" at bounding box center [540, 360] width 76 height 16
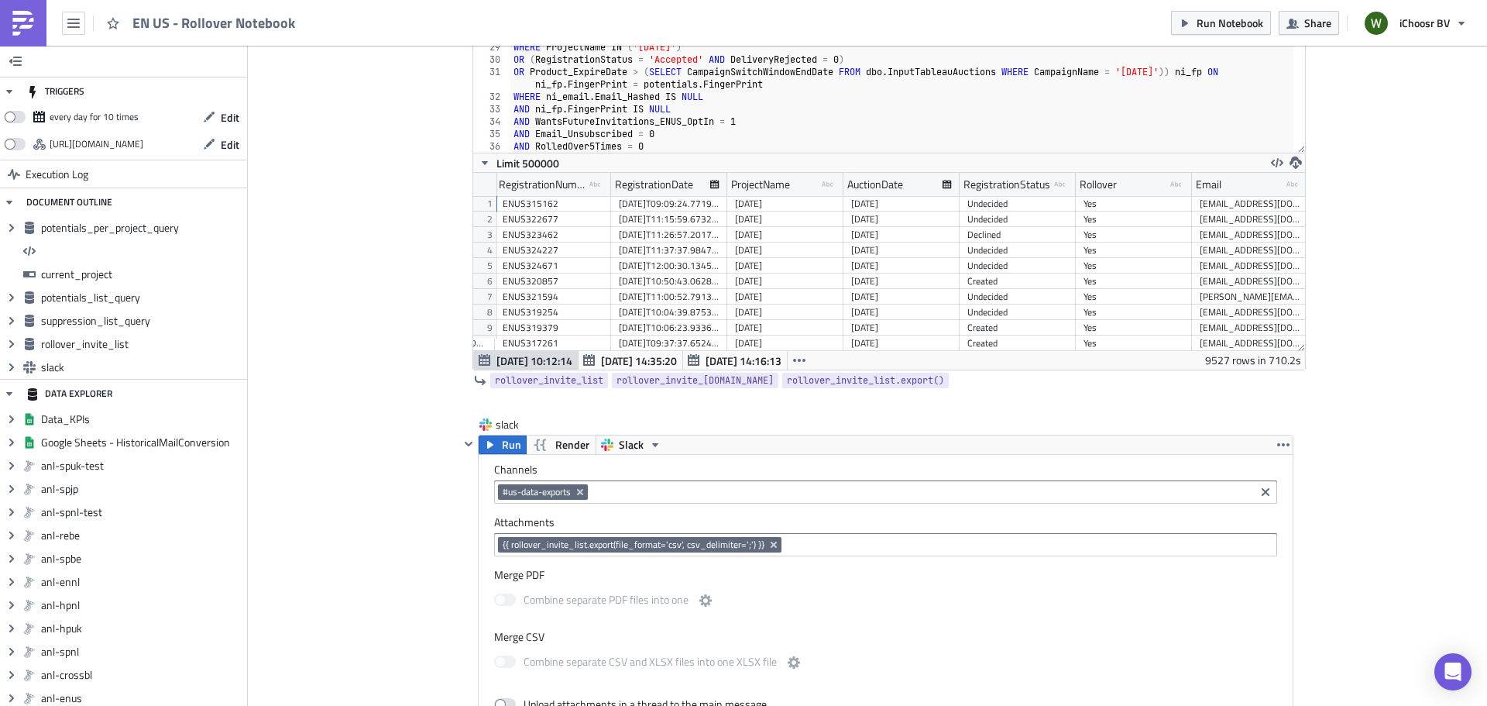
scroll to position [0, 253]
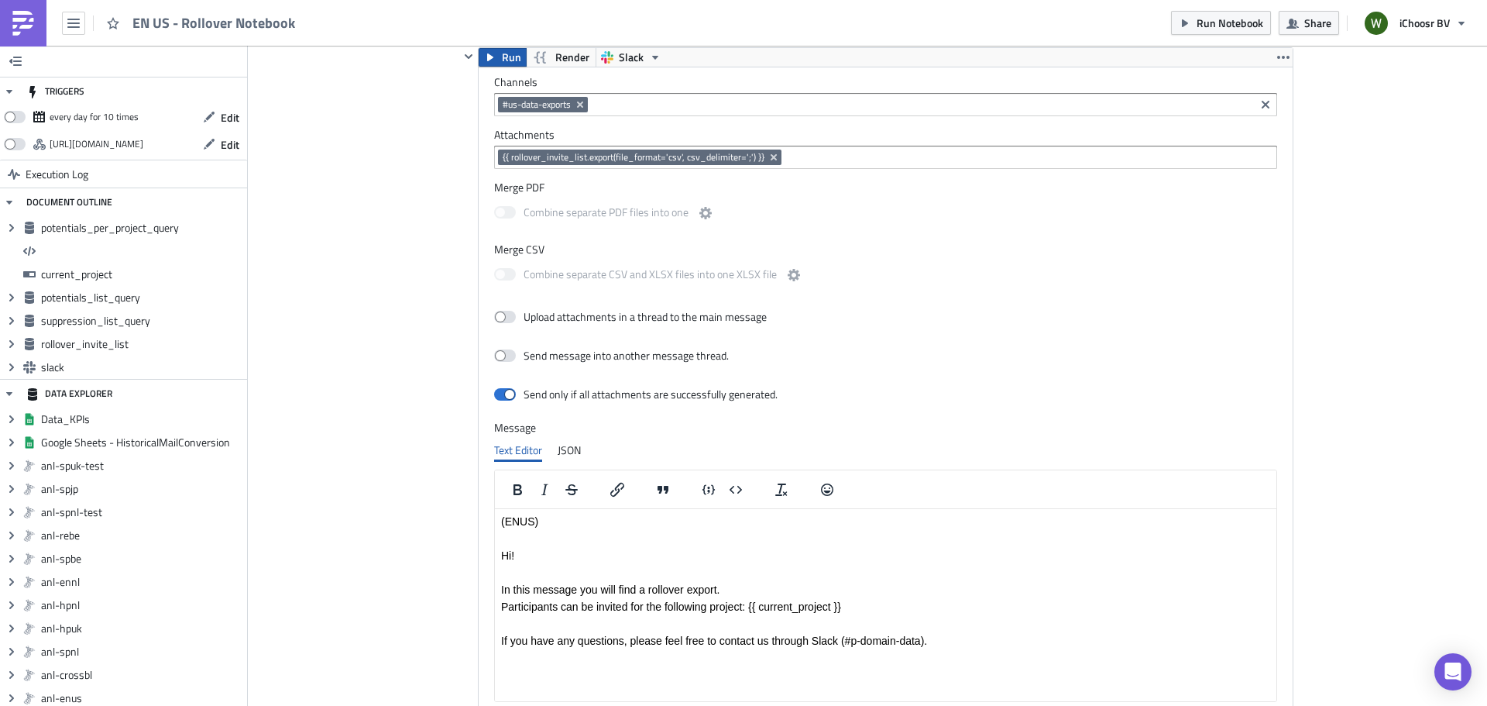
click at [494, 57] on button "Run" at bounding box center [503, 57] width 48 height 19
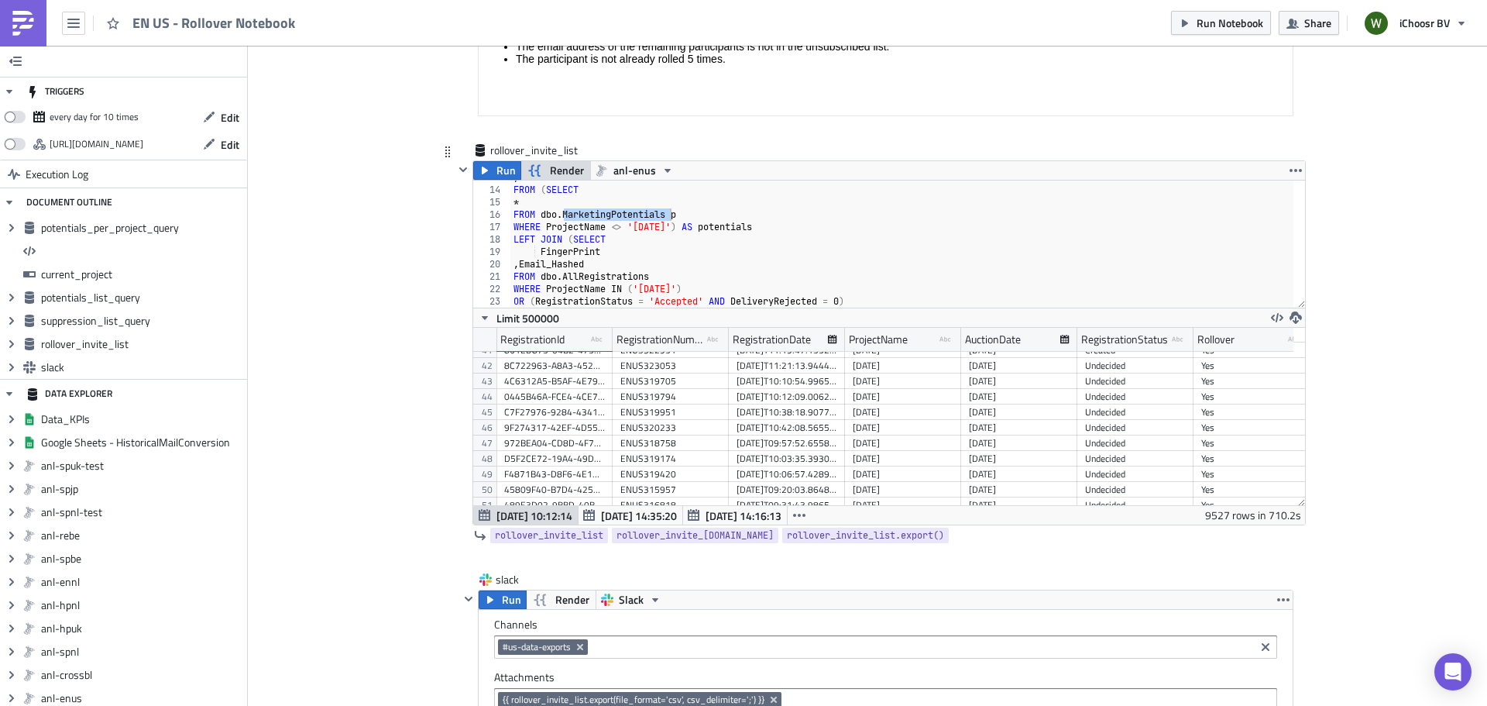
scroll to position [251, 0]
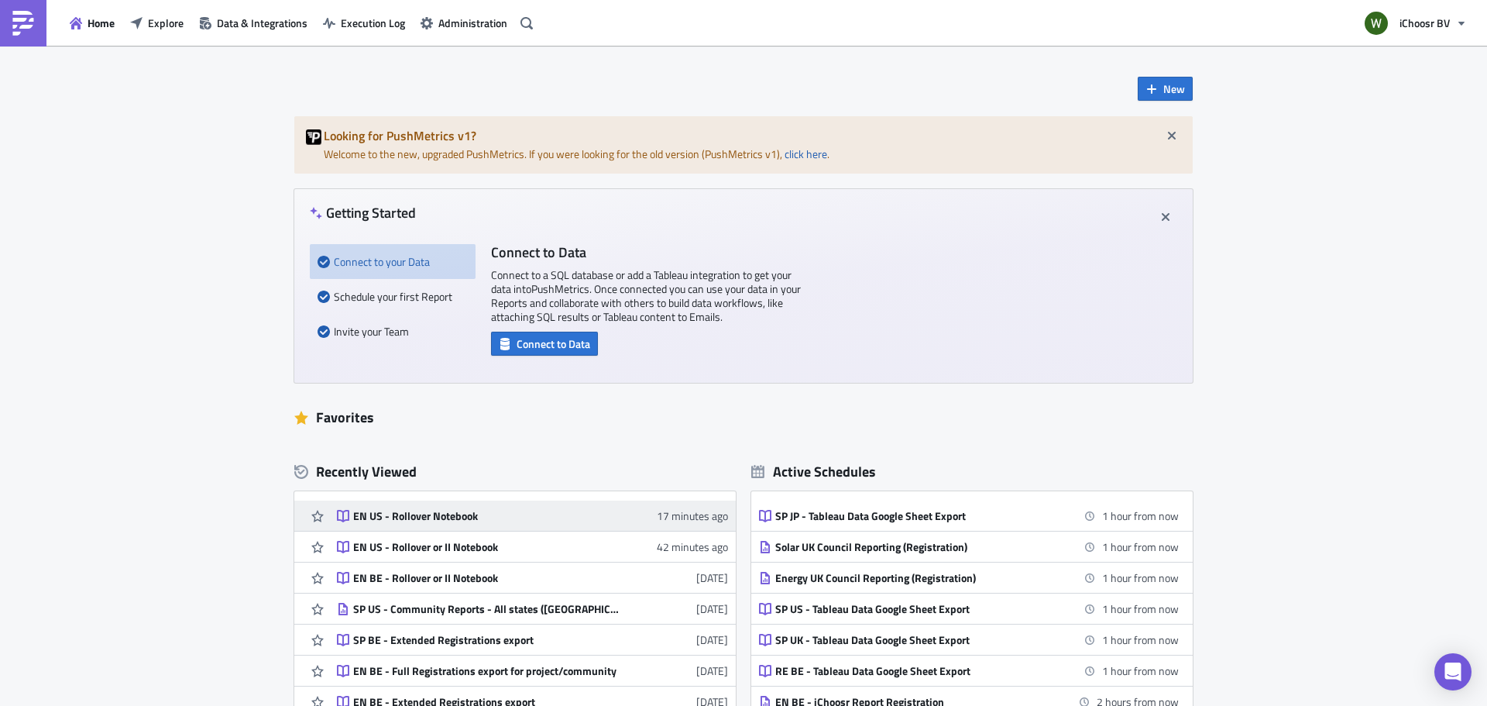
click at [475, 504] on link "EN US - Rollover Notebook 17 minutes ago" at bounding box center [532, 515] width 391 height 30
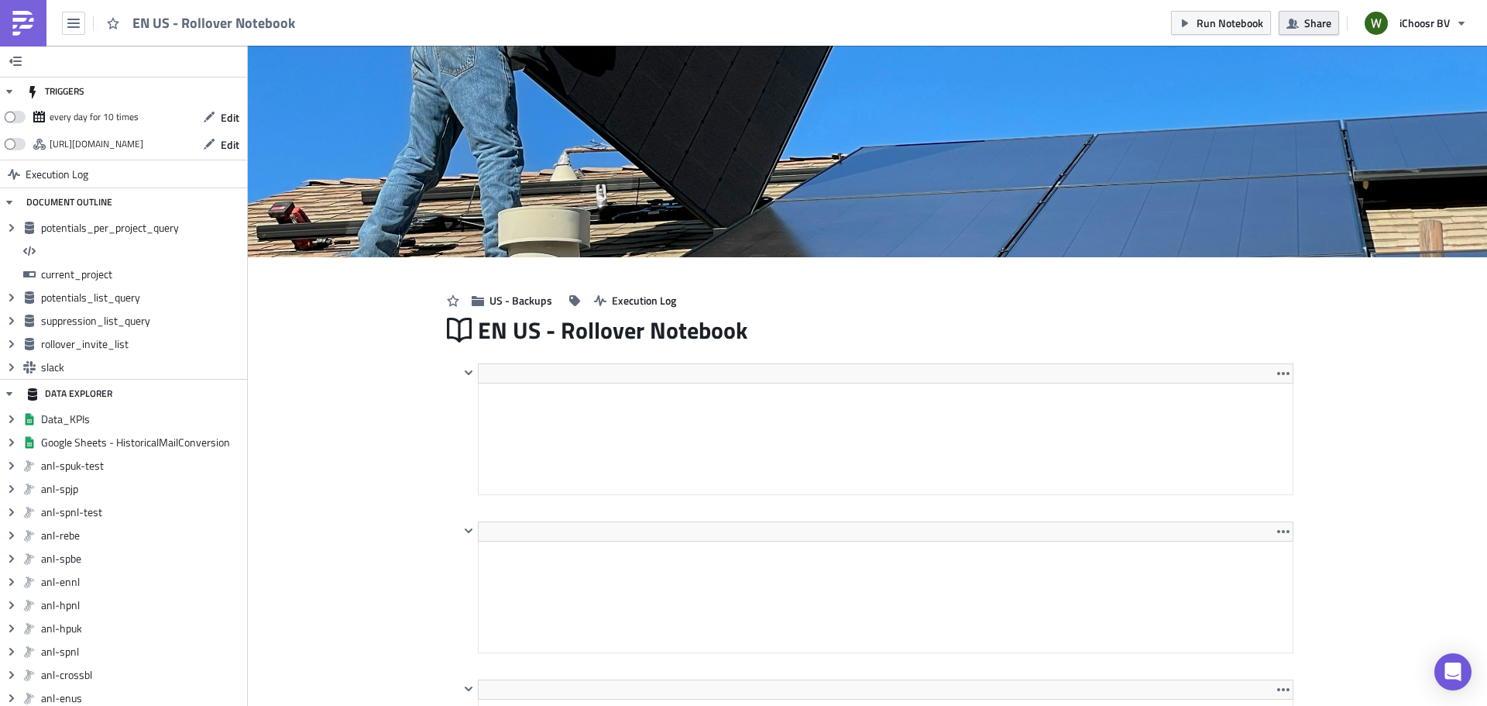
click at [1299, 21] on icon "button" at bounding box center [1293, 23] width 12 height 12
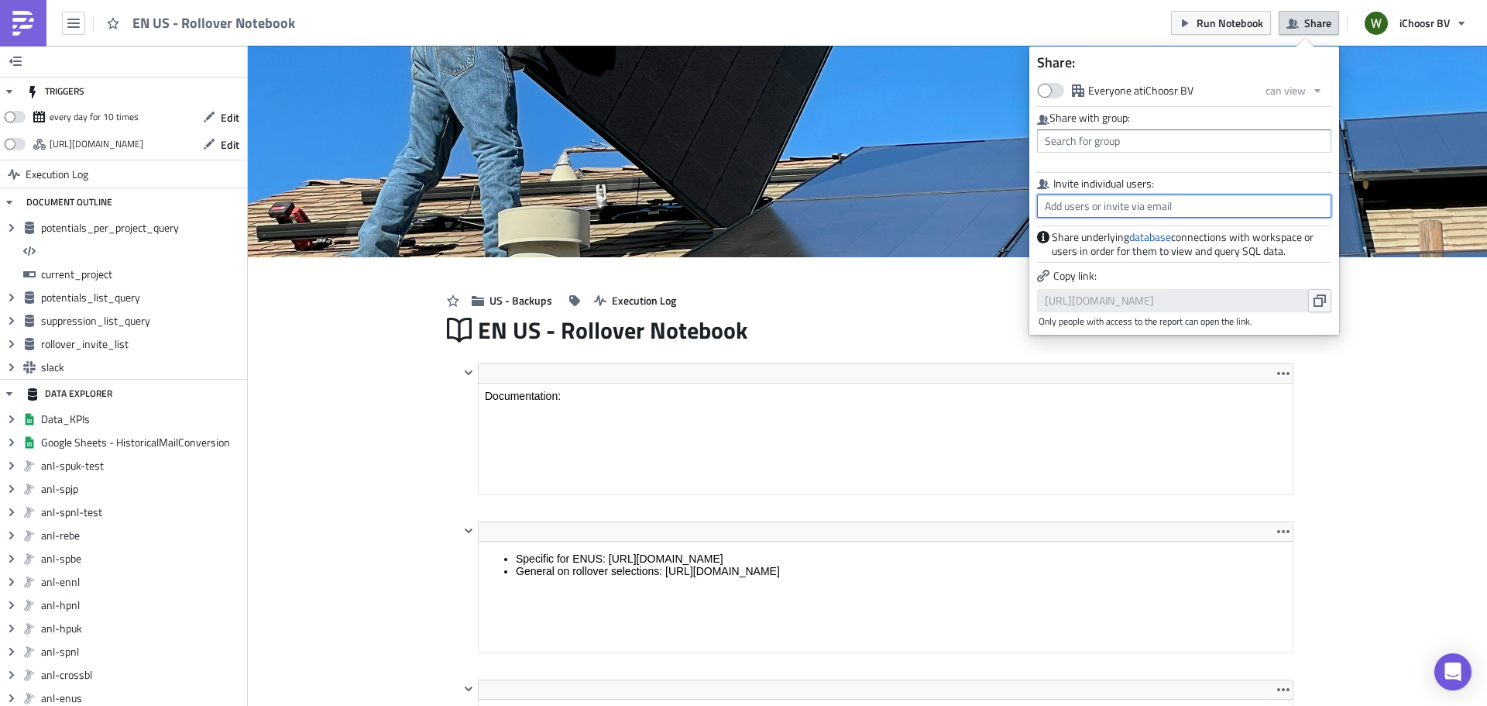
click at [1201, 211] on input "text" at bounding box center [1184, 205] width 294 height 23
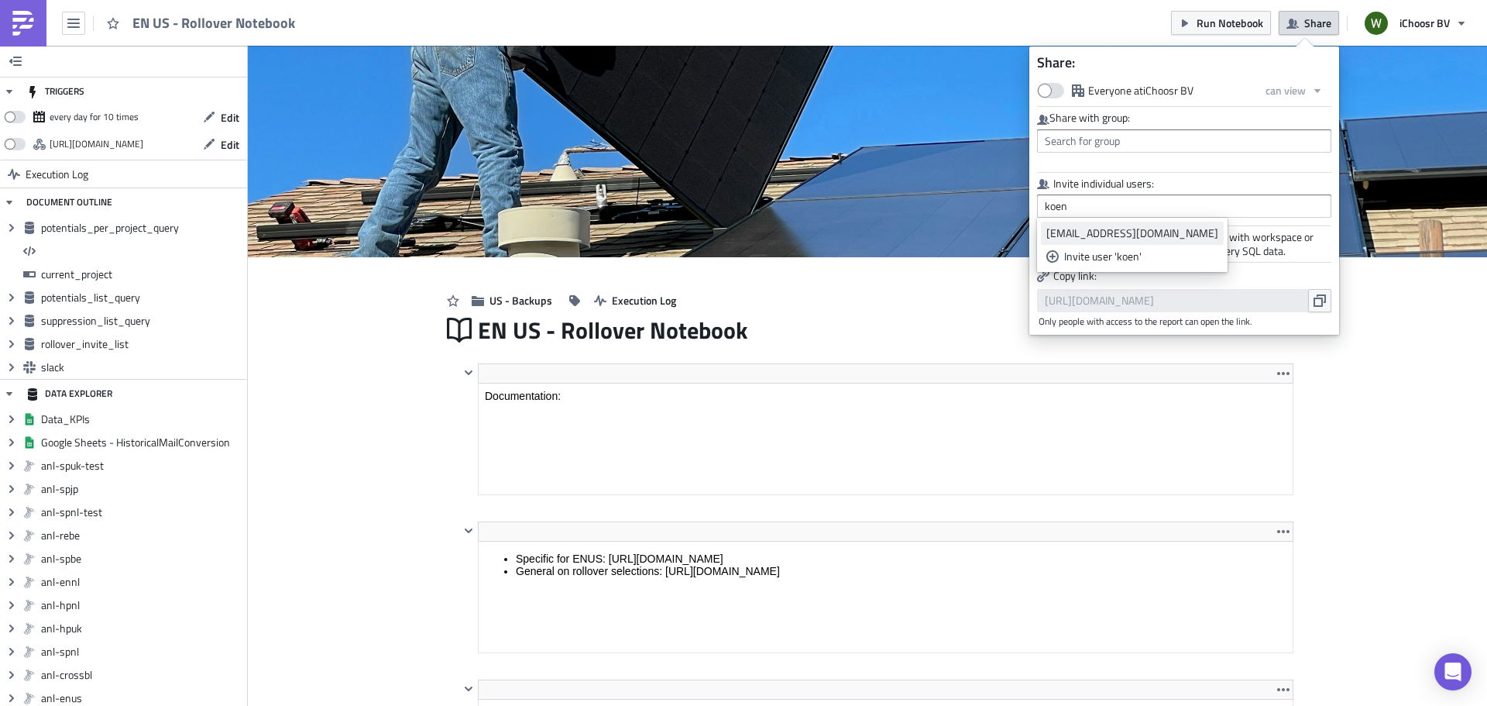
click at [1096, 240] on div "[EMAIL_ADDRESS][DOMAIN_NAME]" at bounding box center [1132, 232] width 172 height 15
type input "[EMAIL_ADDRESS][DOMAIN_NAME]"
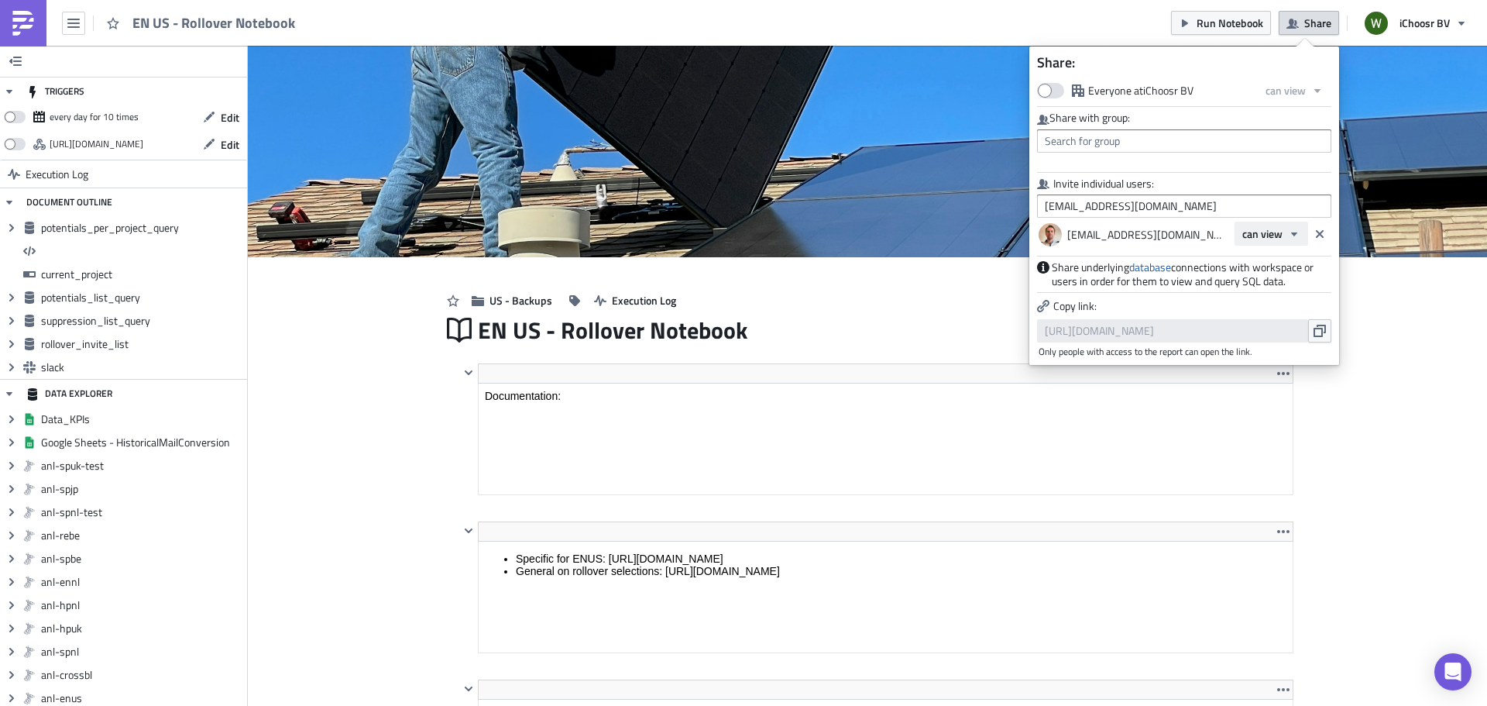
click at [1279, 232] on span "can view" at bounding box center [1262, 233] width 40 height 16
click at [1280, 279] on div "can edit" at bounding box center [1308, 284] width 129 height 15
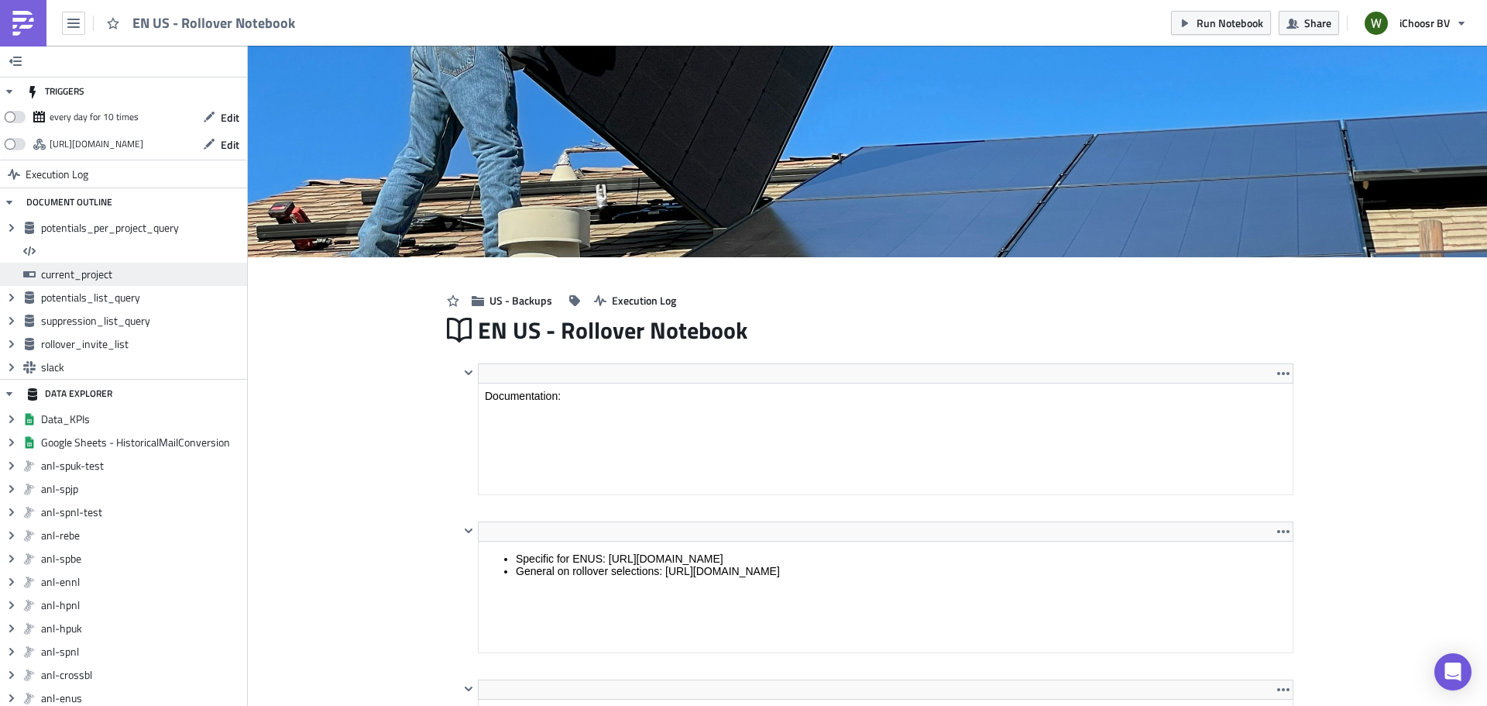
scroll to position [177, 832]
click at [74, 31] on button "button" at bounding box center [73, 23] width 23 height 23
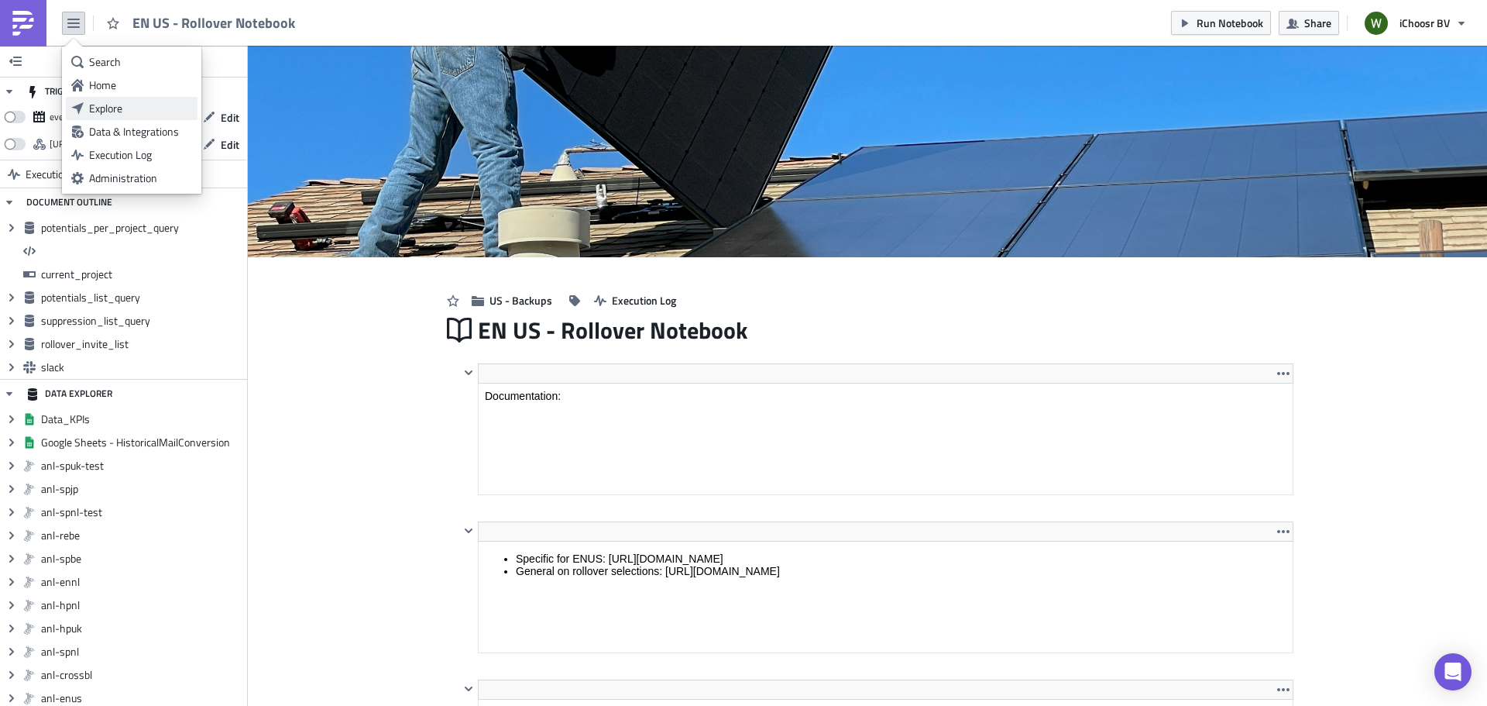
click at [88, 106] on link "Explore" at bounding box center [132, 108] width 132 height 23
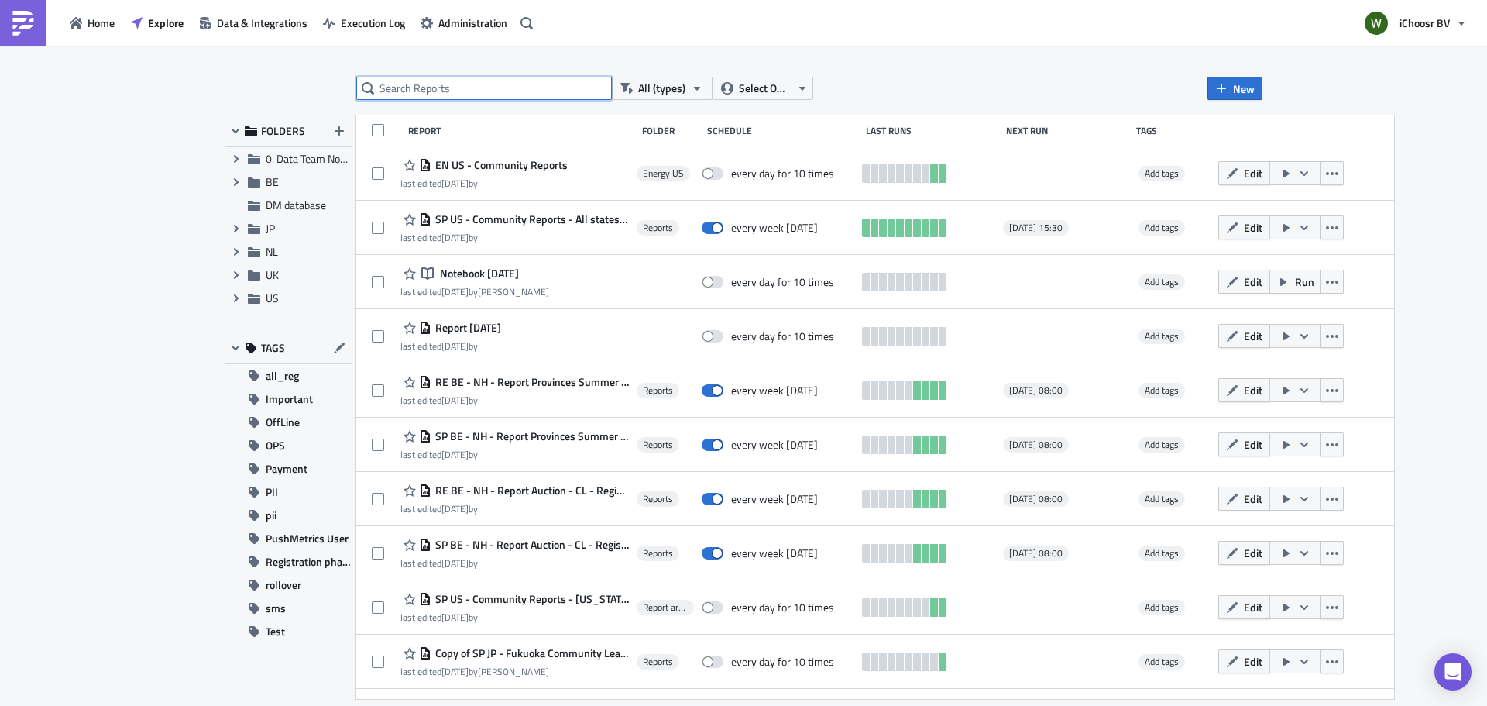
click at [406, 96] on input "text" at bounding box center [484, 88] width 256 height 23
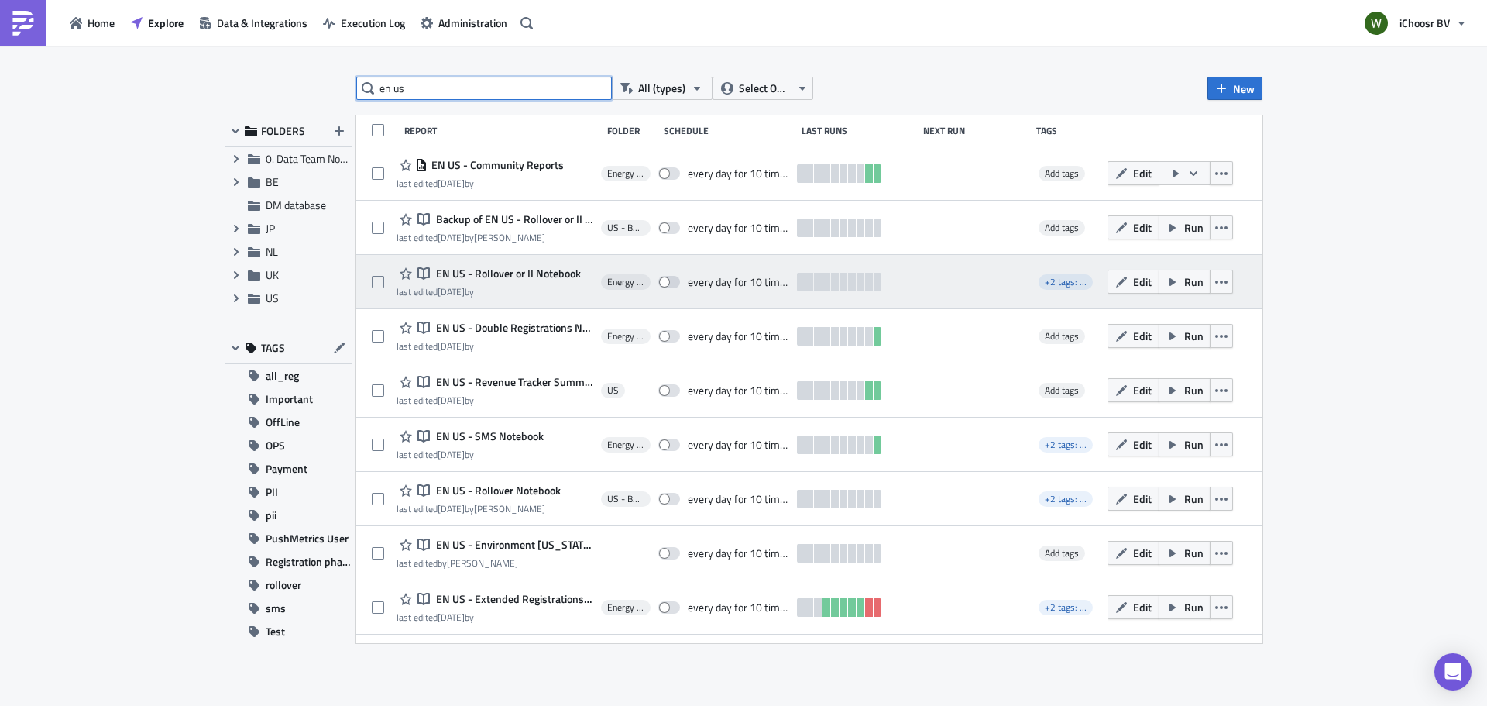
type input "en us"
click at [509, 269] on span "EN US - Rollover or II Notebook" at bounding box center [506, 273] width 149 height 14
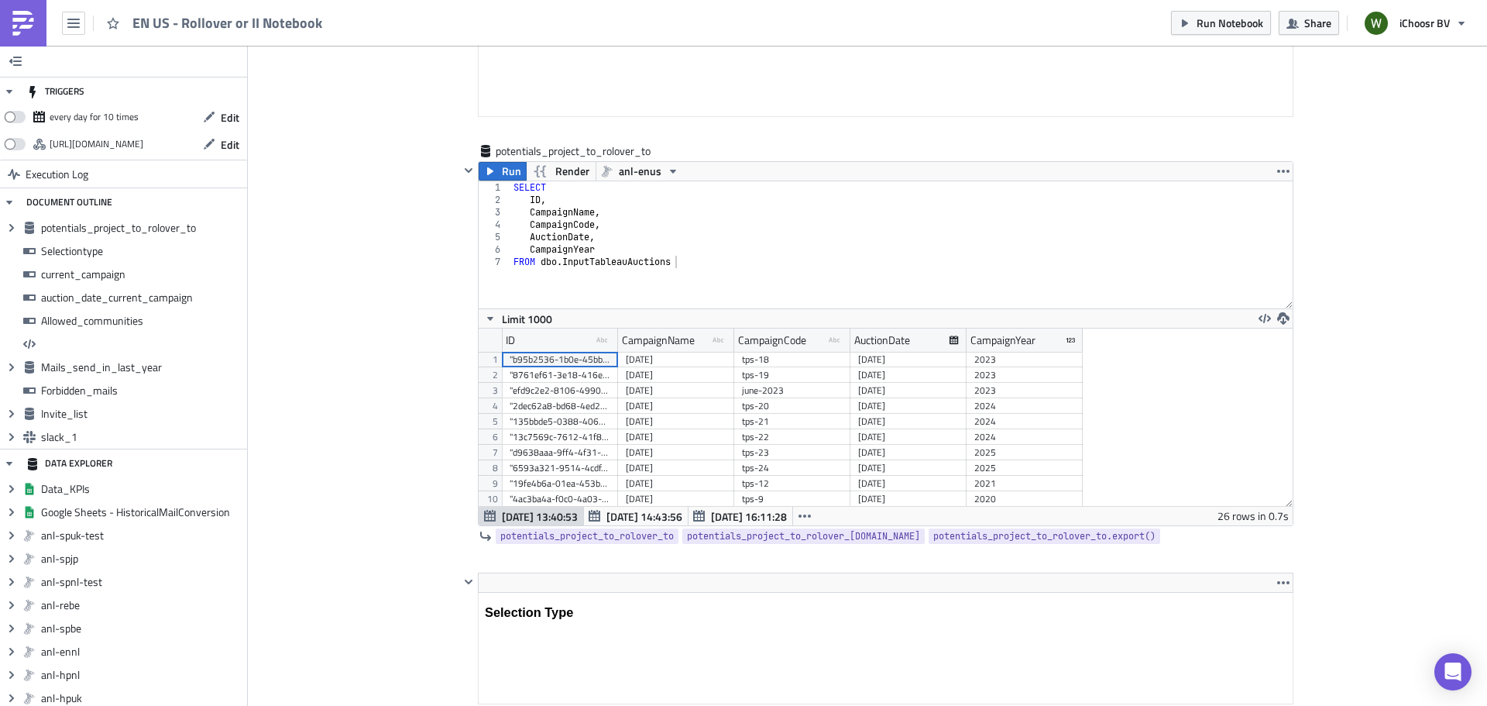
scroll to position [155, 0]
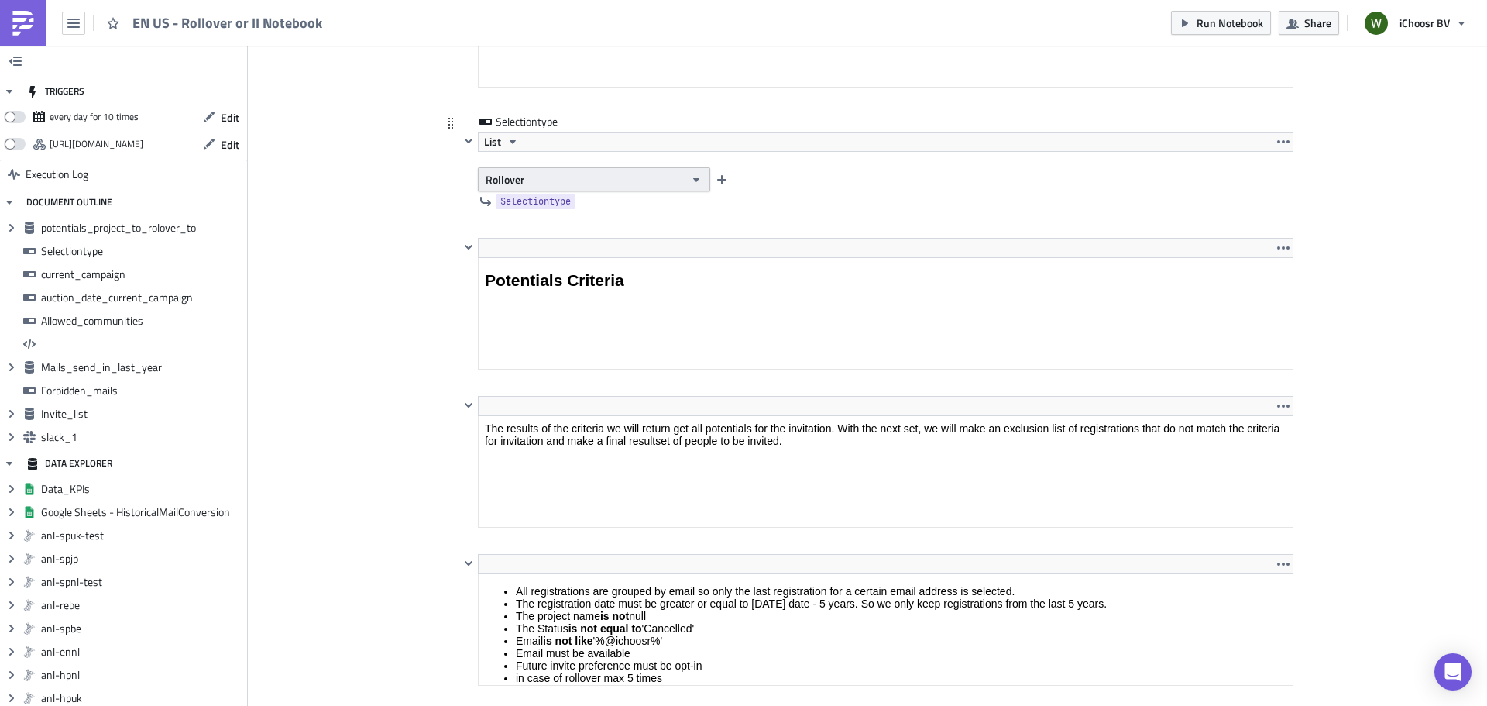
click at [559, 185] on button "Rollover" at bounding box center [594, 179] width 232 height 24
click at [515, 235] on div "Interested Individuals" at bounding box center [546, 229] width 129 height 15
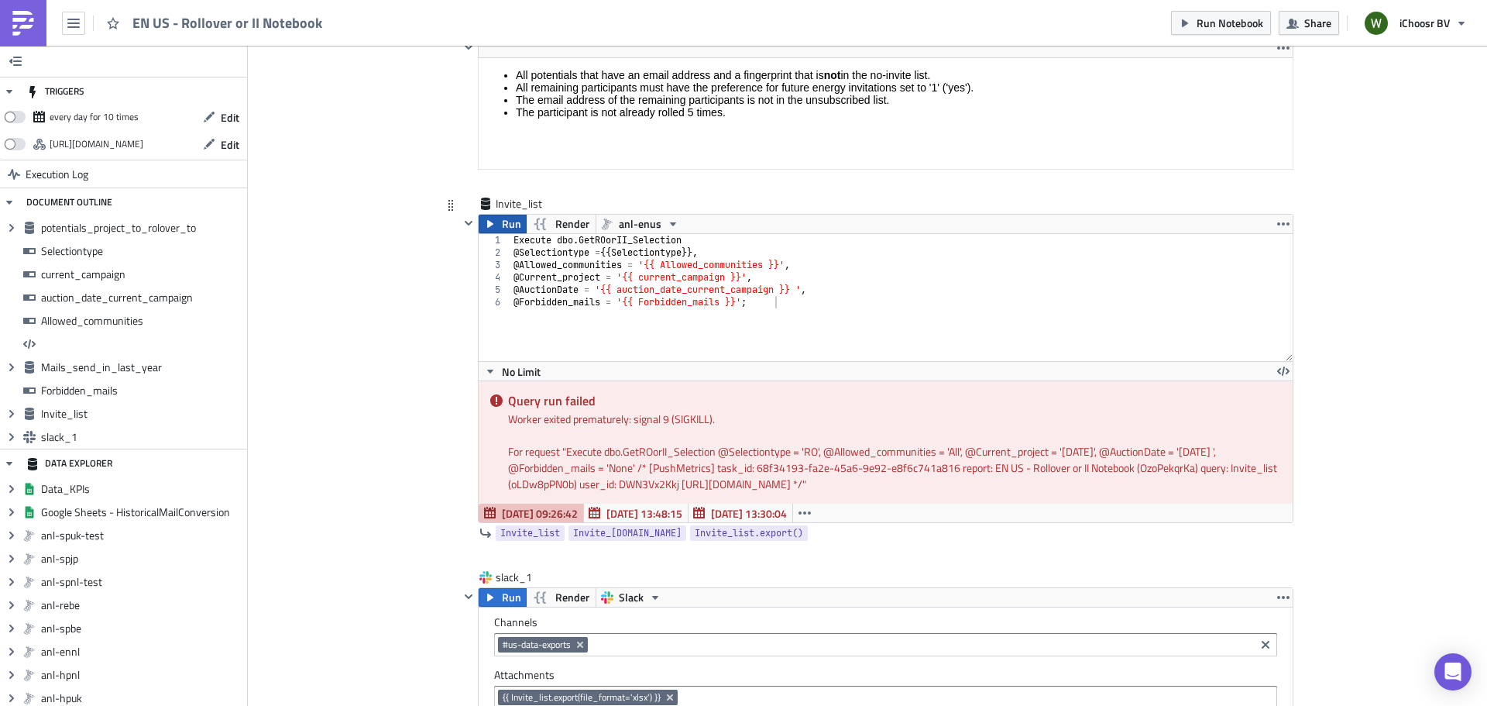
click at [507, 222] on span "Run" at bounding box center [511, 224] width 19 height 19
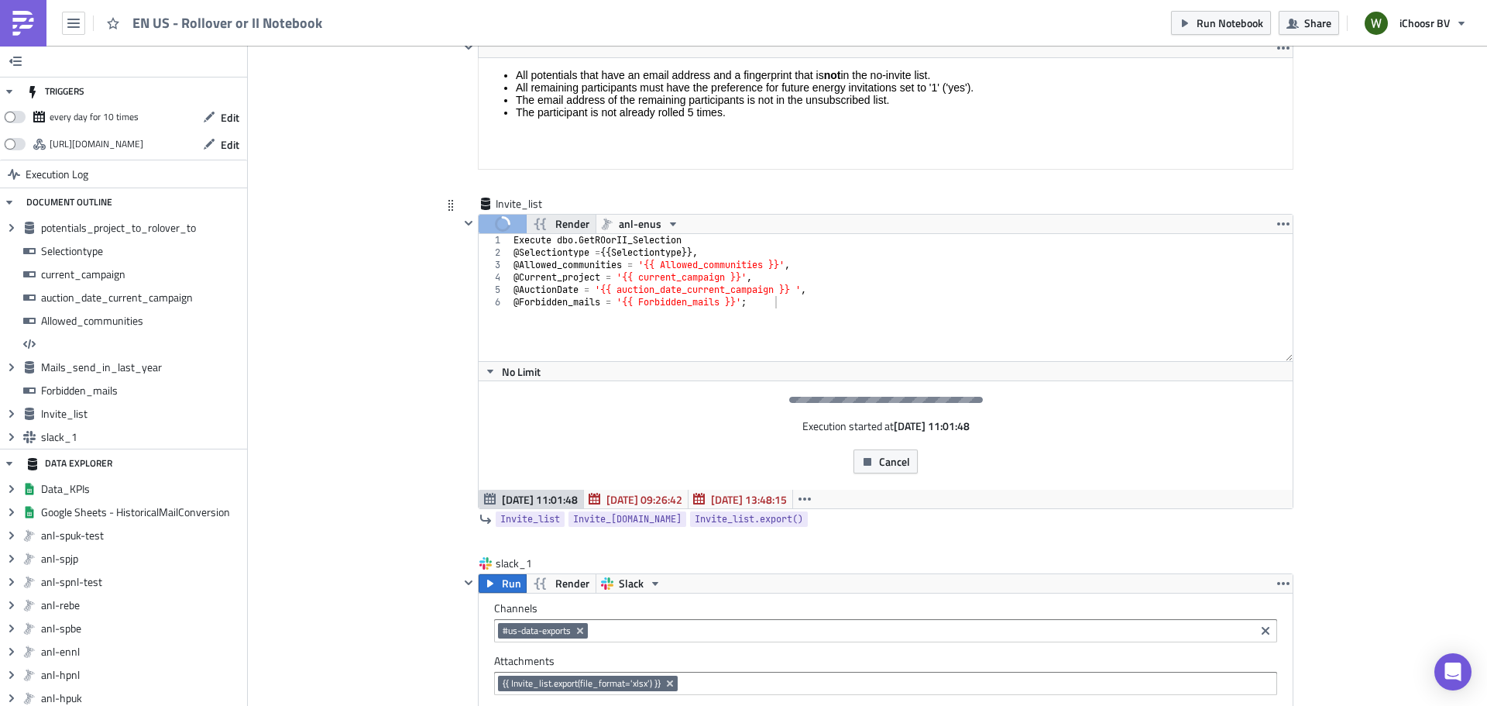
click at [555, 218] on span "Render" at bounding box center [572, 224] width 34 height 19
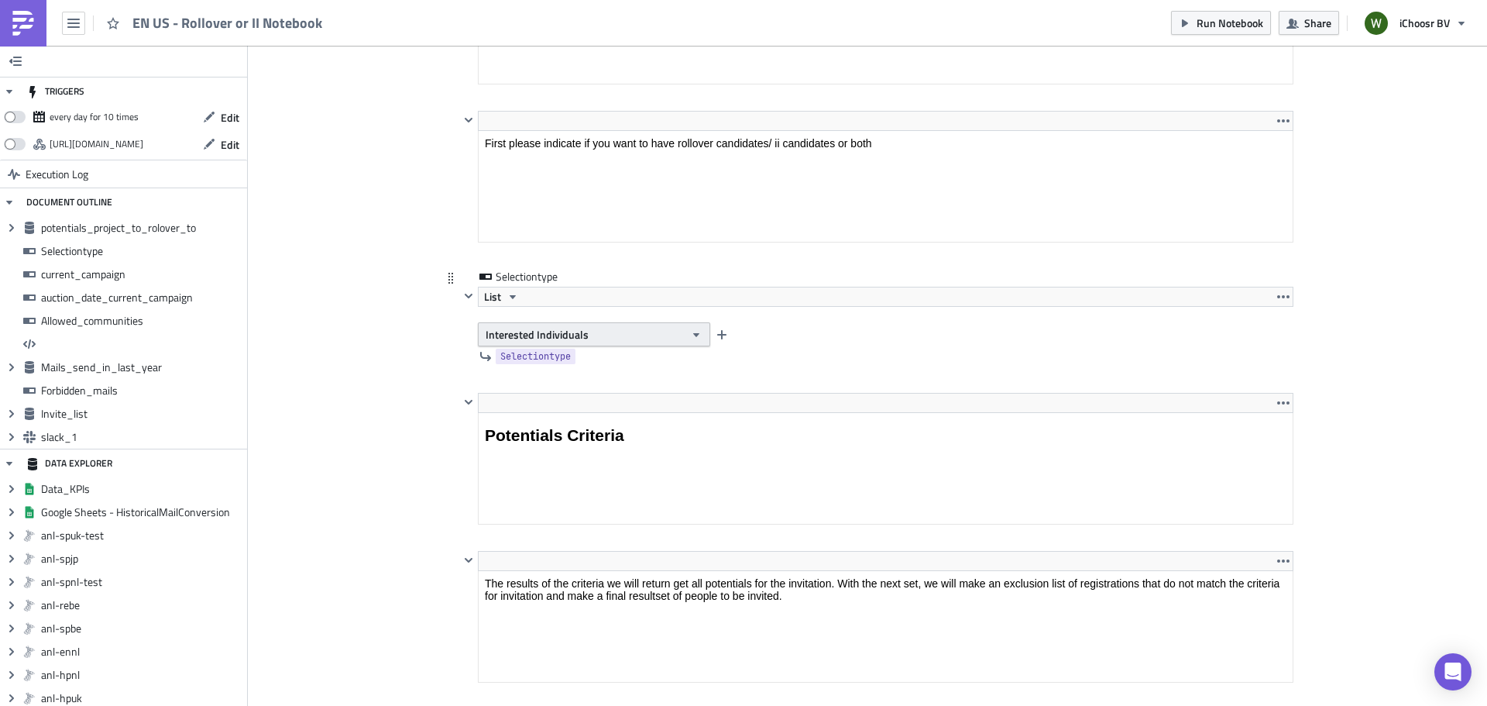
click at [616, 332] on button "Interested Individuals" at bounding box center [594, 334] width 232 height 24
click at [565, 360] on div "Rollover" at bounding box center [546, 361] width 129 height 15
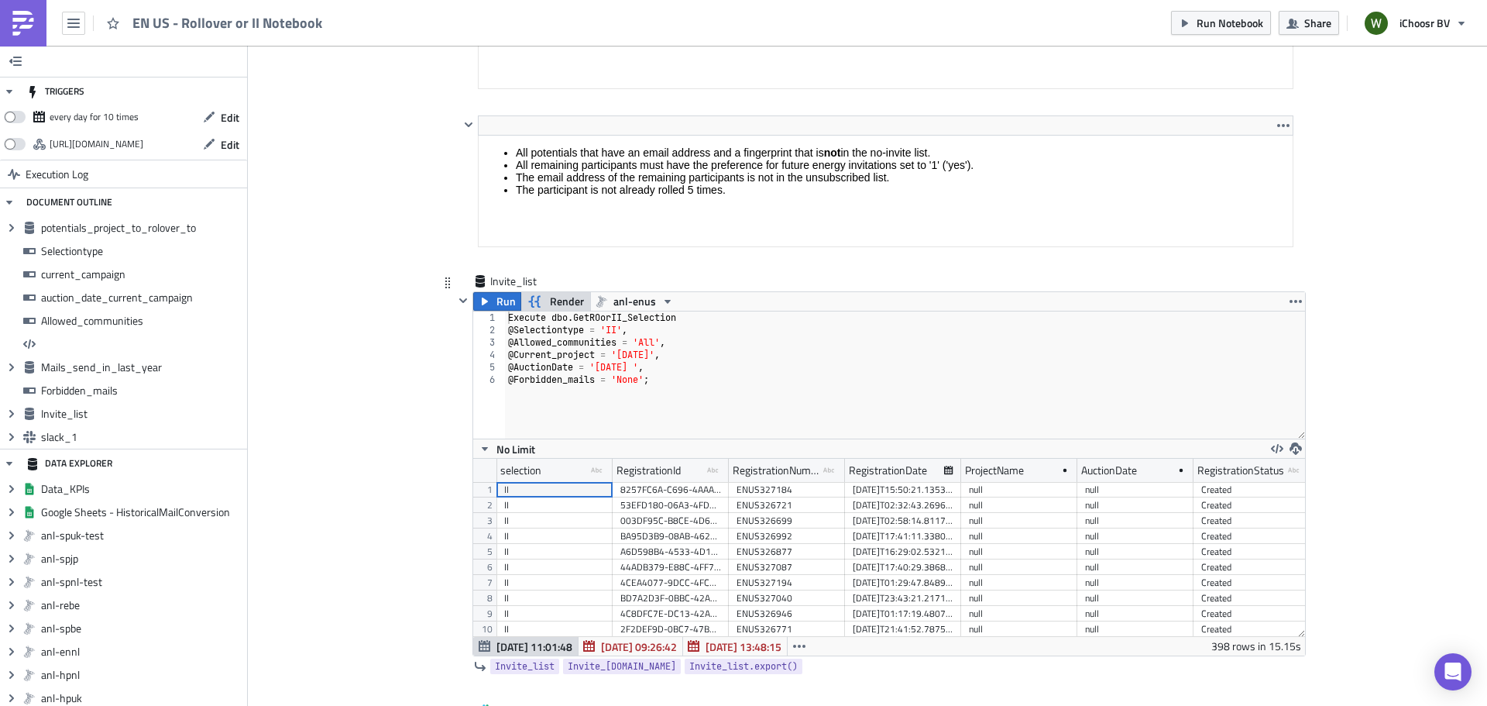
click at [552, 294] on span "Render" at bounding box center [567, 301] width 34 height 19
click at [556, 300] on span "Render" at bounding box center [567, 301] width 34 height 19
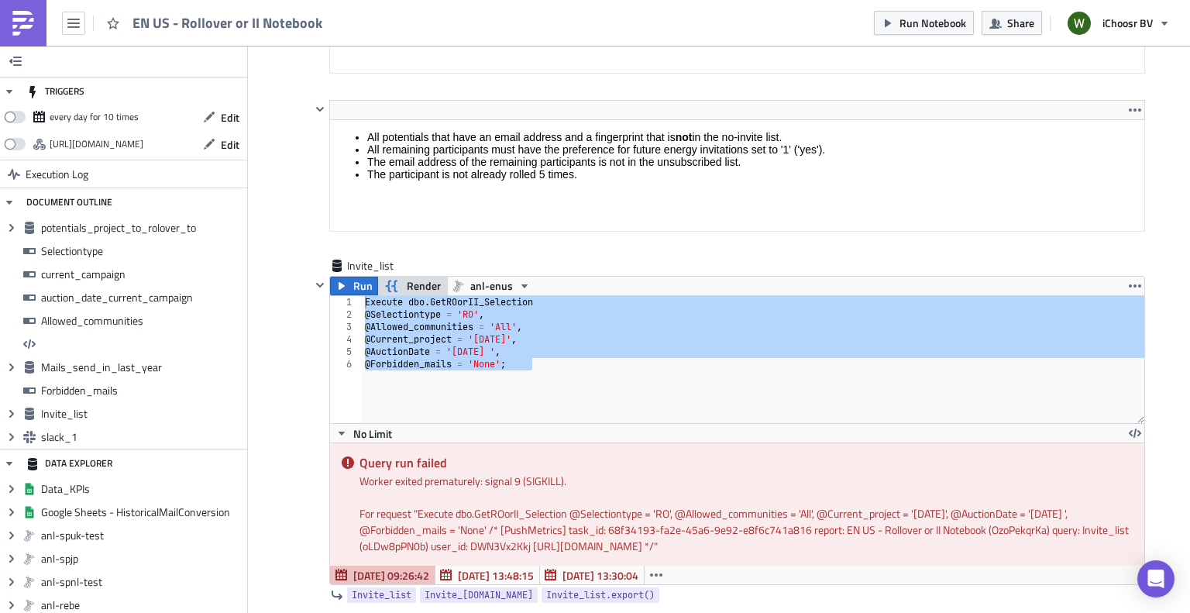
scroll to position [4570, 0]
